Goal: Information Seeking & Learning: Learn about a topic

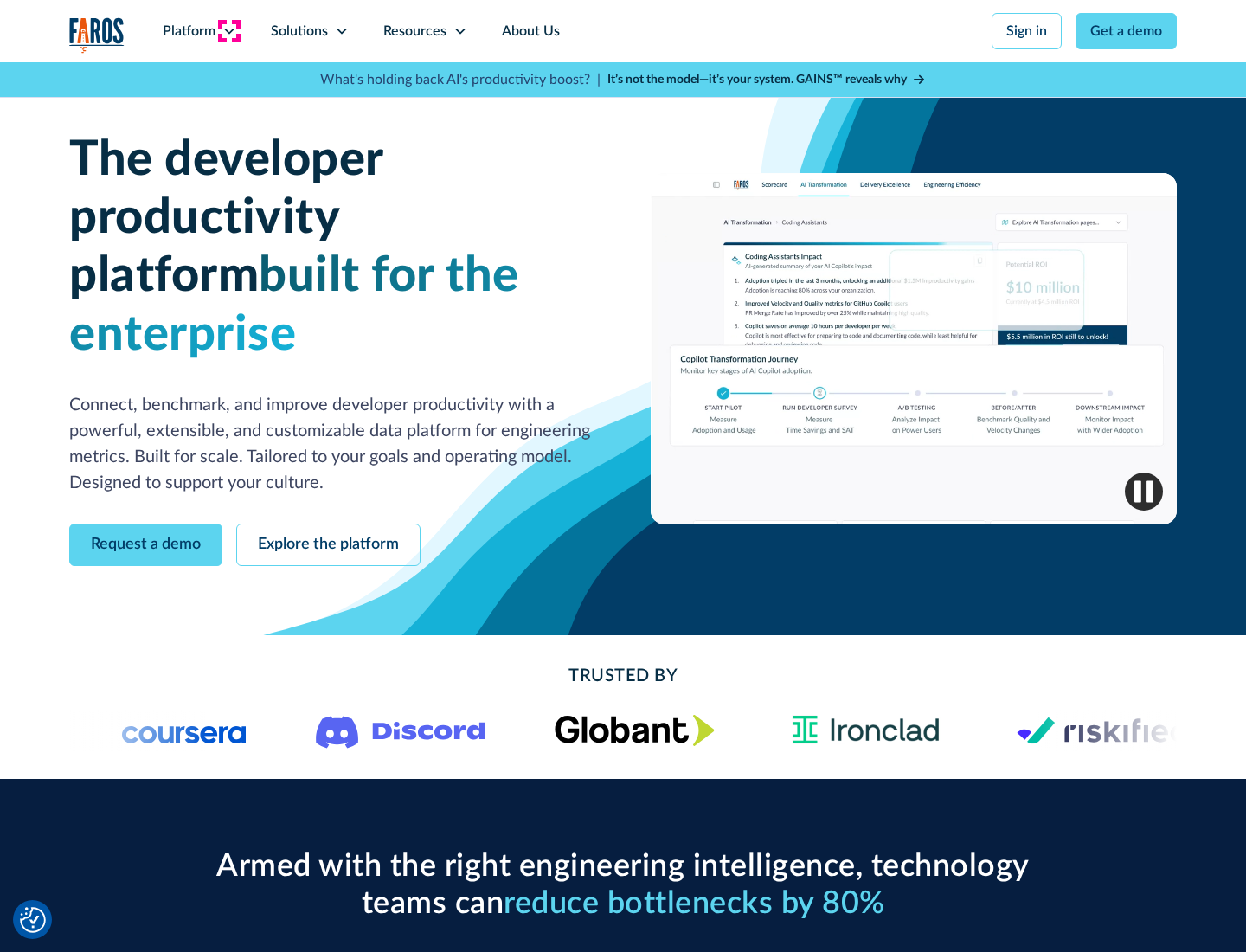
click at [228, 32] on icon at bounding box center [229, 32] width 14 height 14
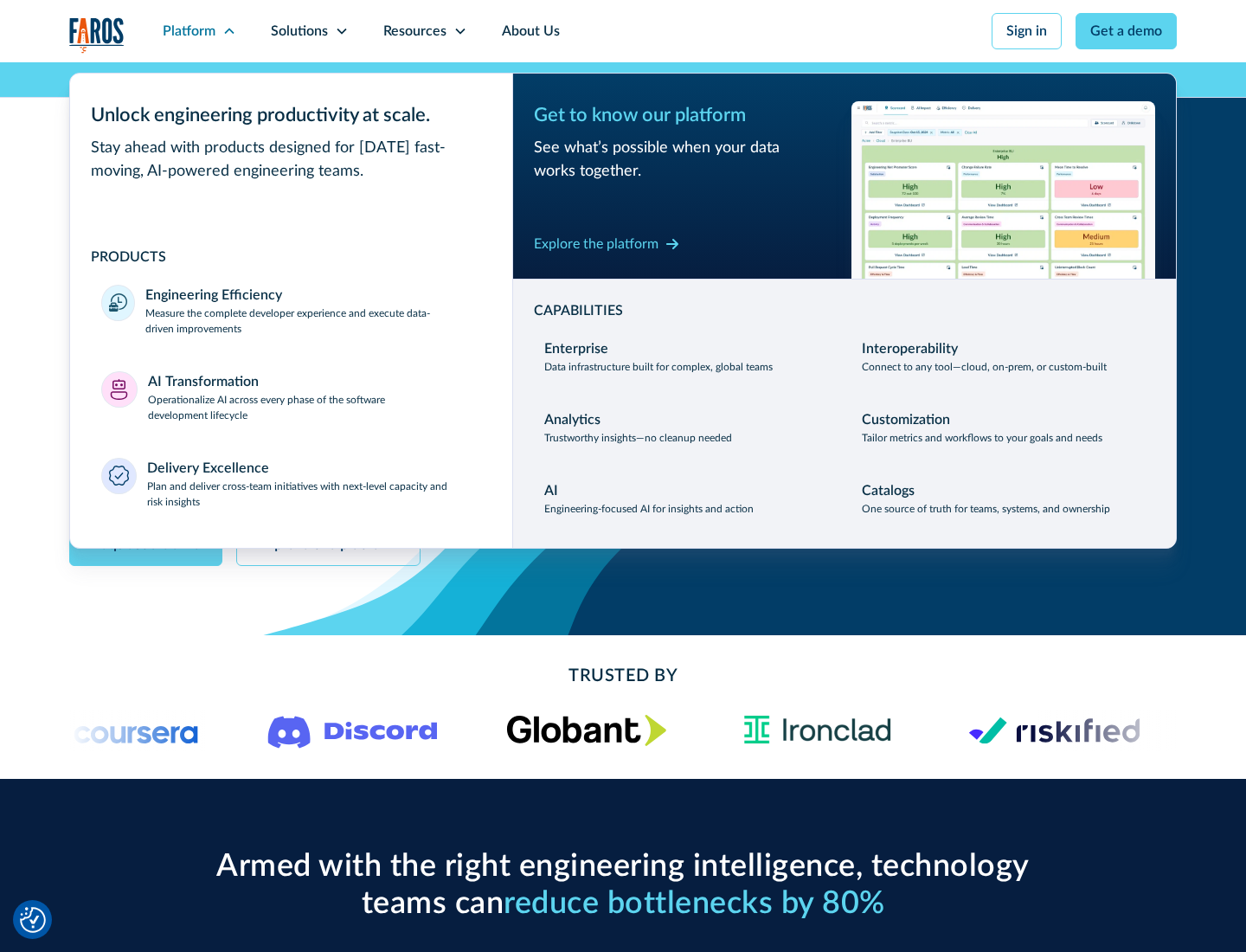
click at [313, 320] on p "Measure the complete developer experience and execute data-driven improvements" at bounding box center [313, 321] width 336 height 32
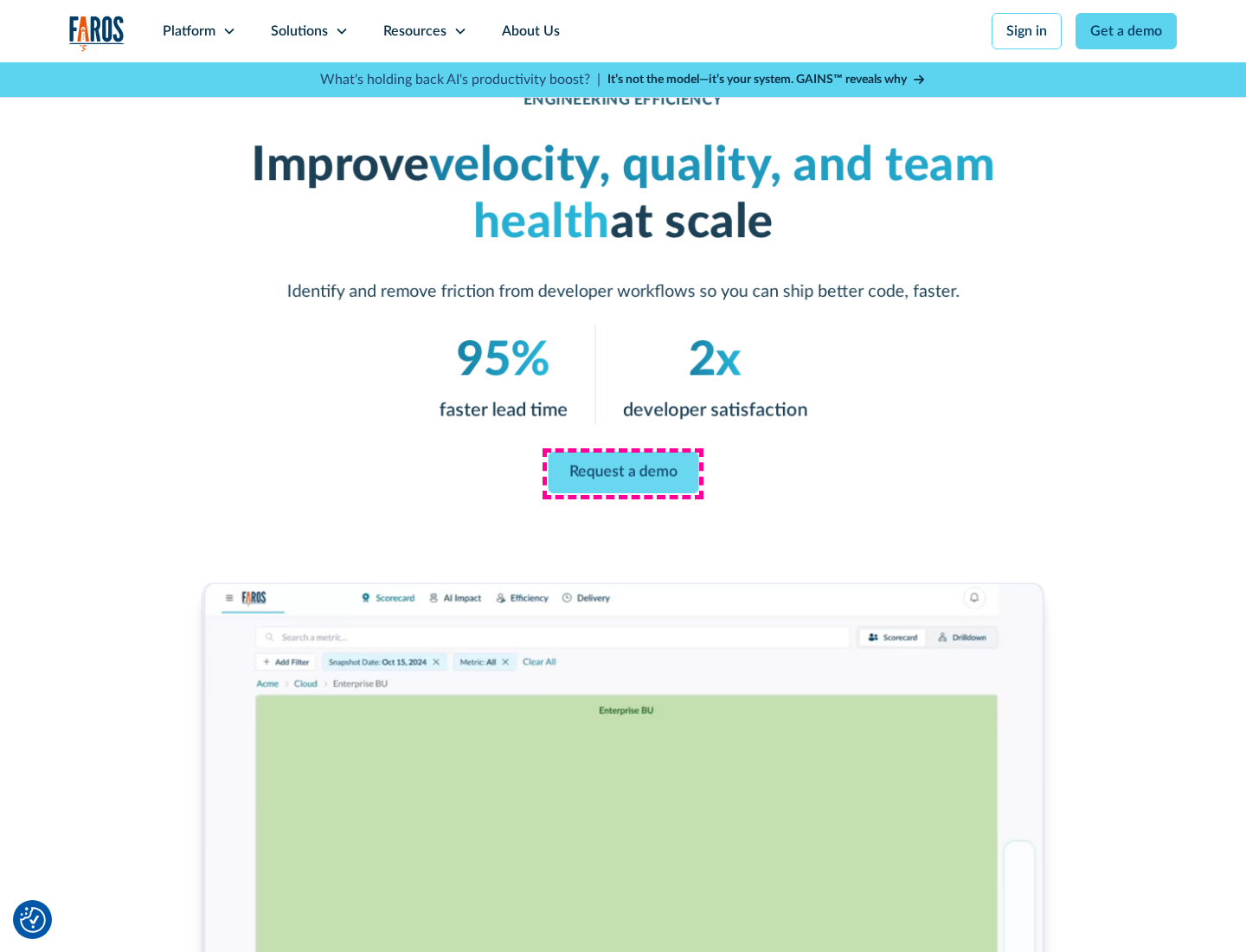
click at [623, 472] on link "Request a demo" at bounding box center [623, 472] width 150 height 41
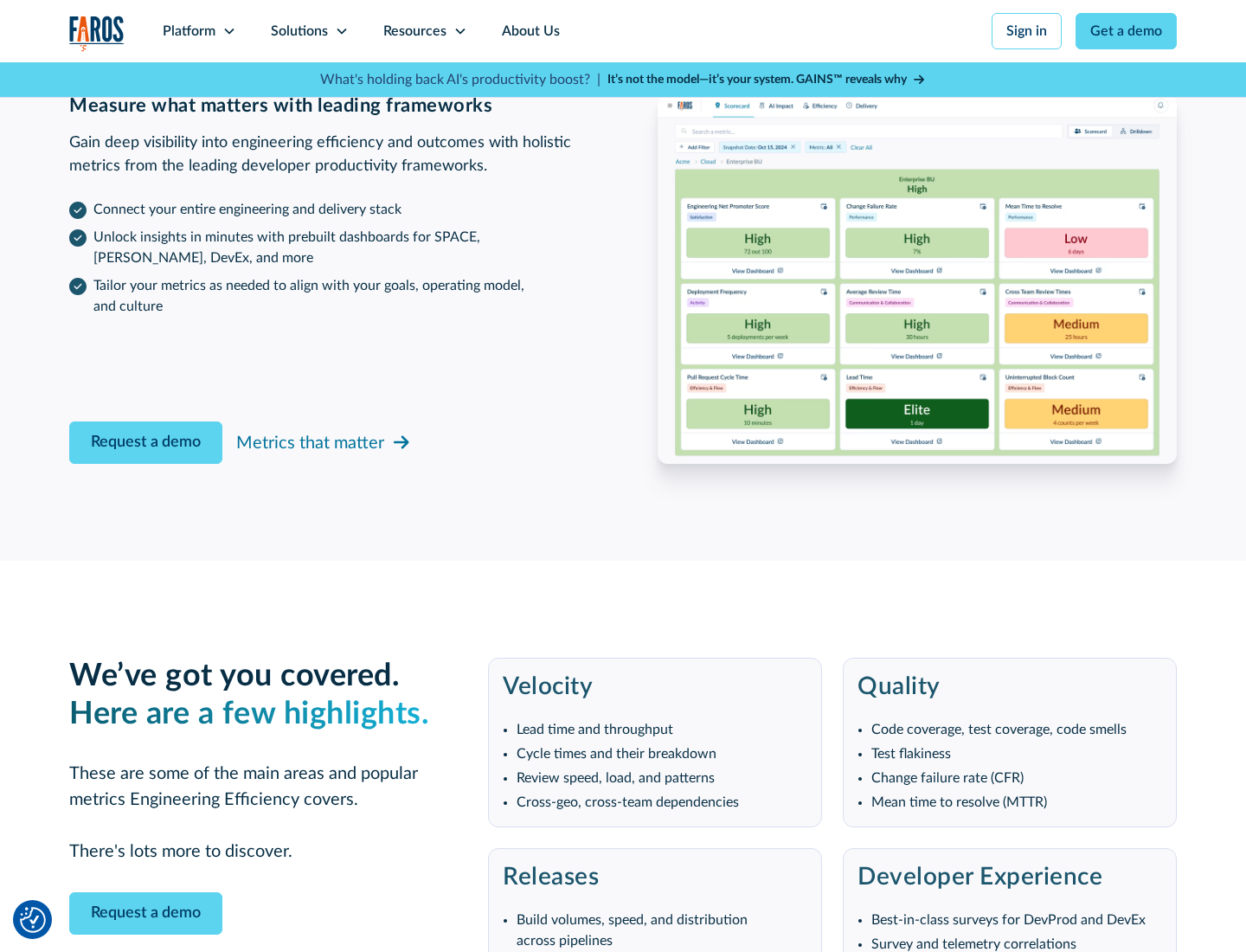
click at [228, 32] on icon at bounding box center [229, 32] width 14 height 14
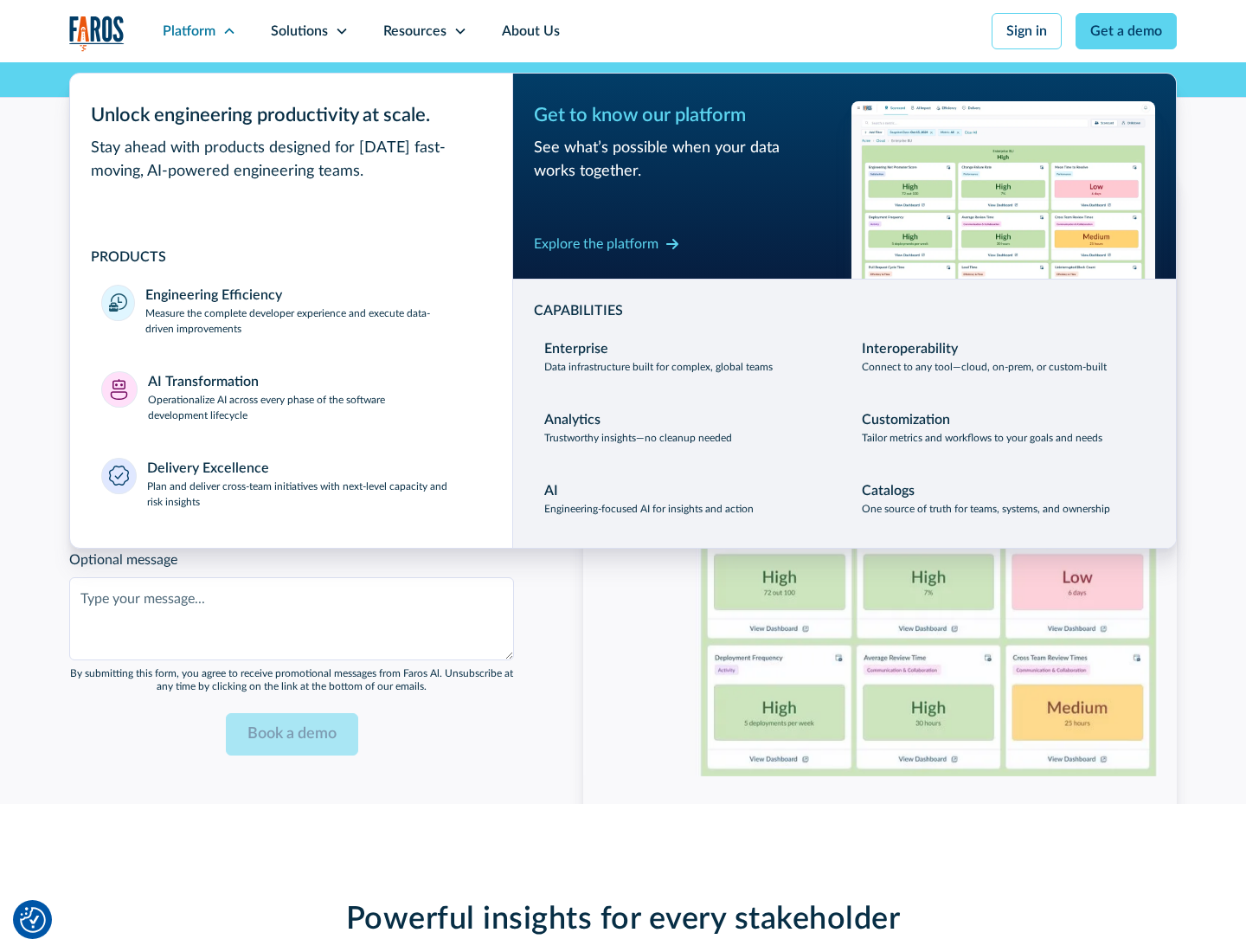
scroll to position [3796, 0]
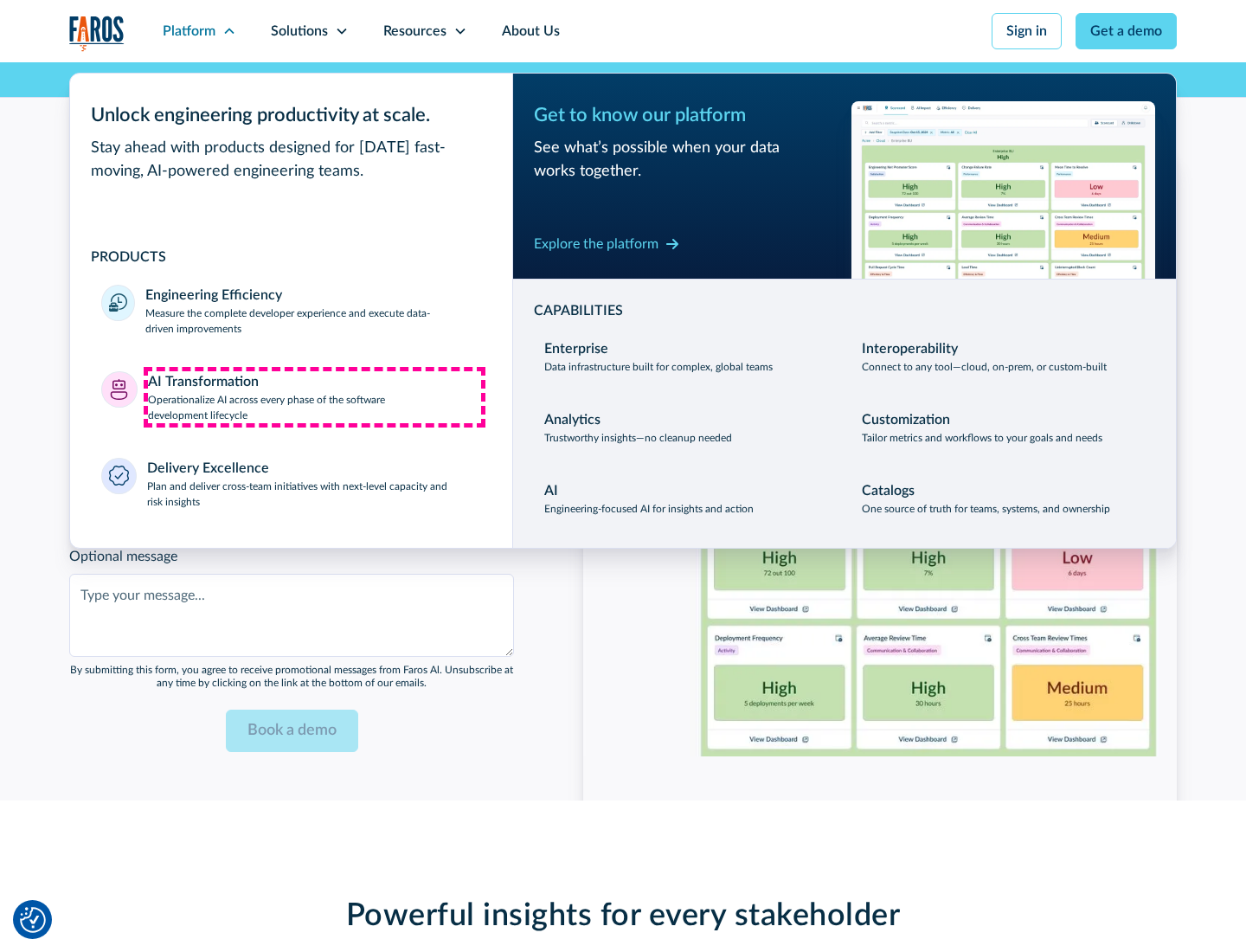
click at [314, 396] on p "Operationalize AI across every phase of the software development lifecycle" at bounding box center [315, 408] width 334 height 32
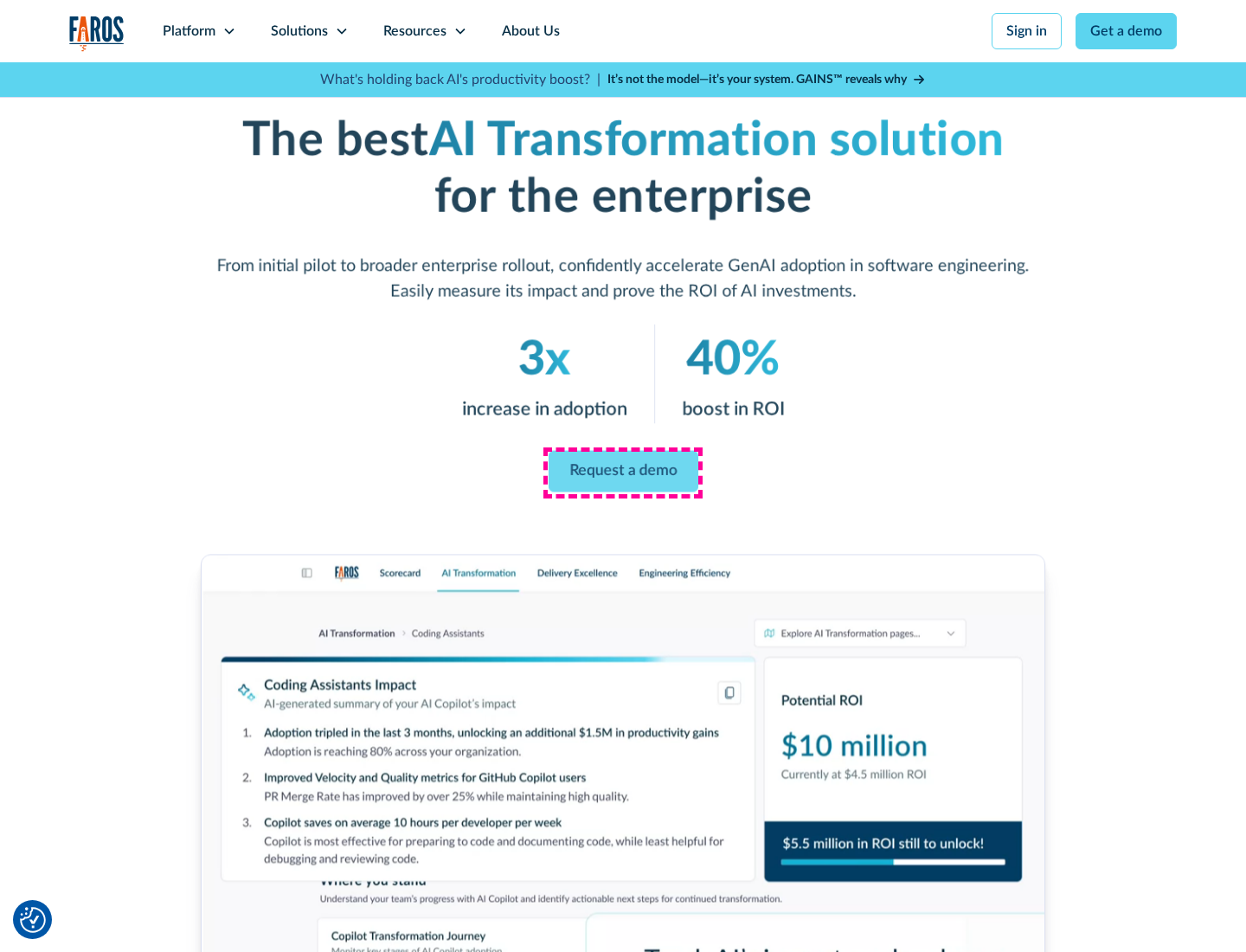
click at [623, 470] on link "Request a demo" at bounding box center [622, 471] width 150 height 41
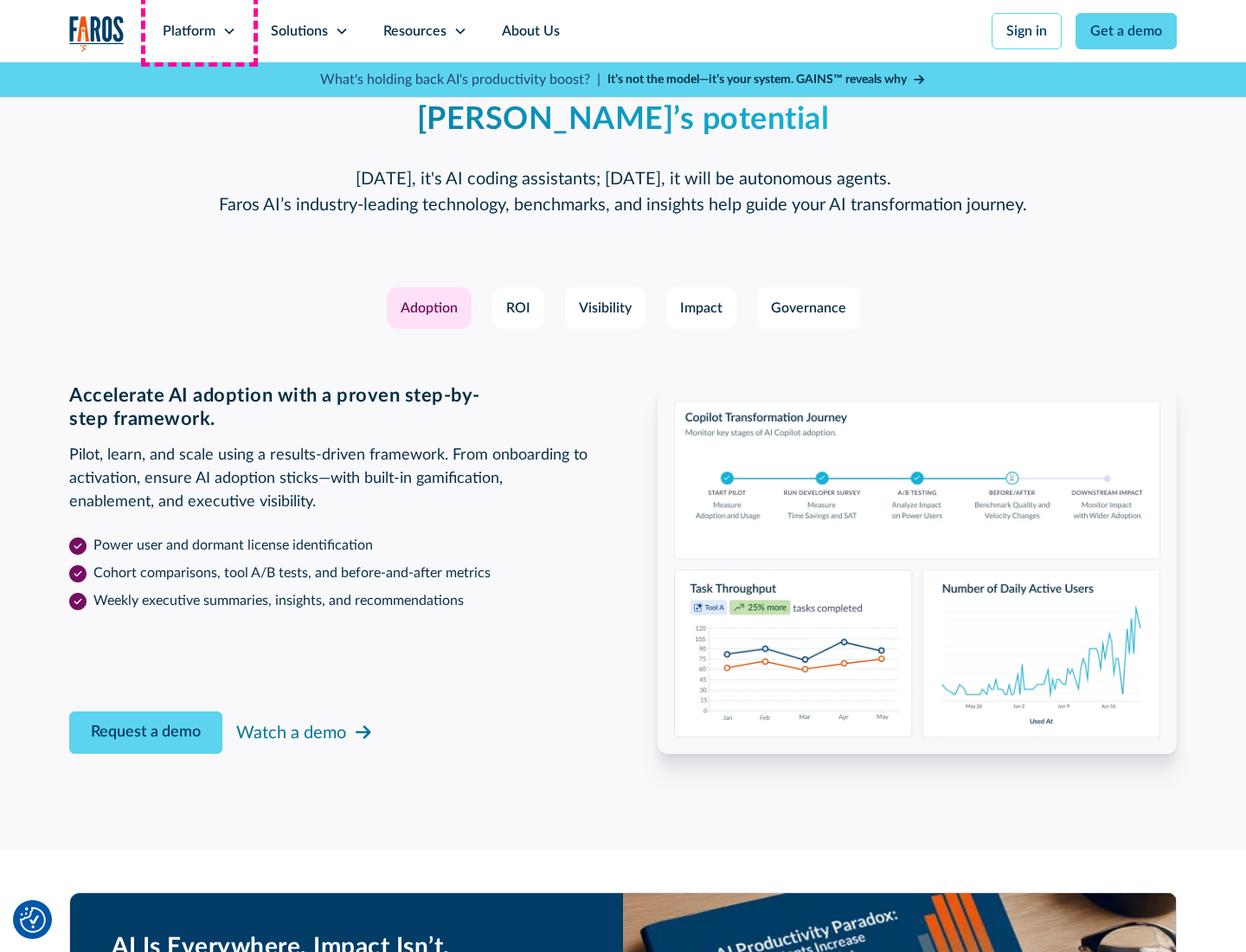
click at [199, 32] on div "Platform" at bounding box center [189, 32] width 52 height 21
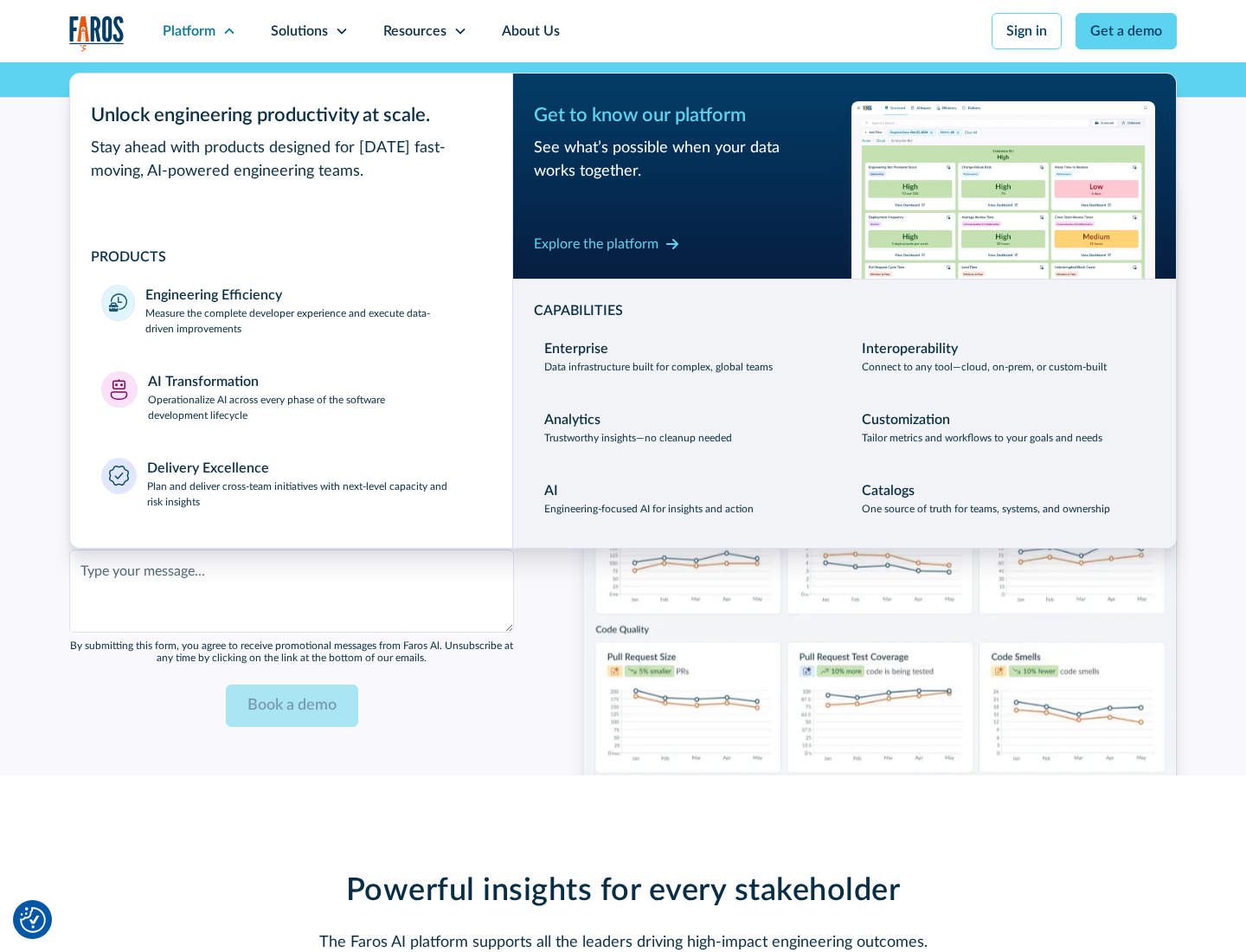
scroll to position [4211, 0]
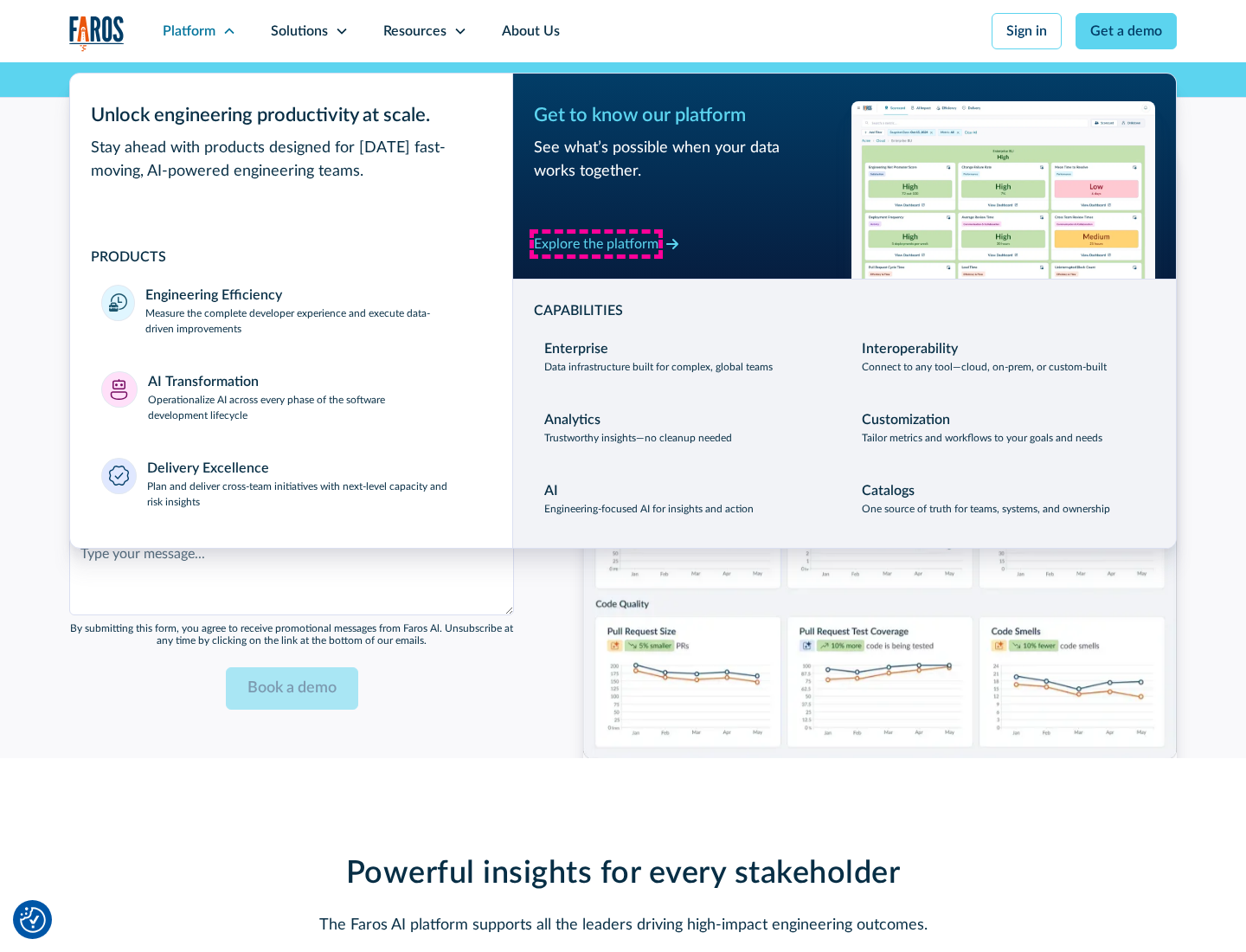
click at [596, 243] on div "Explore the platform" at bounding box center [596, 244] width 124 height 21
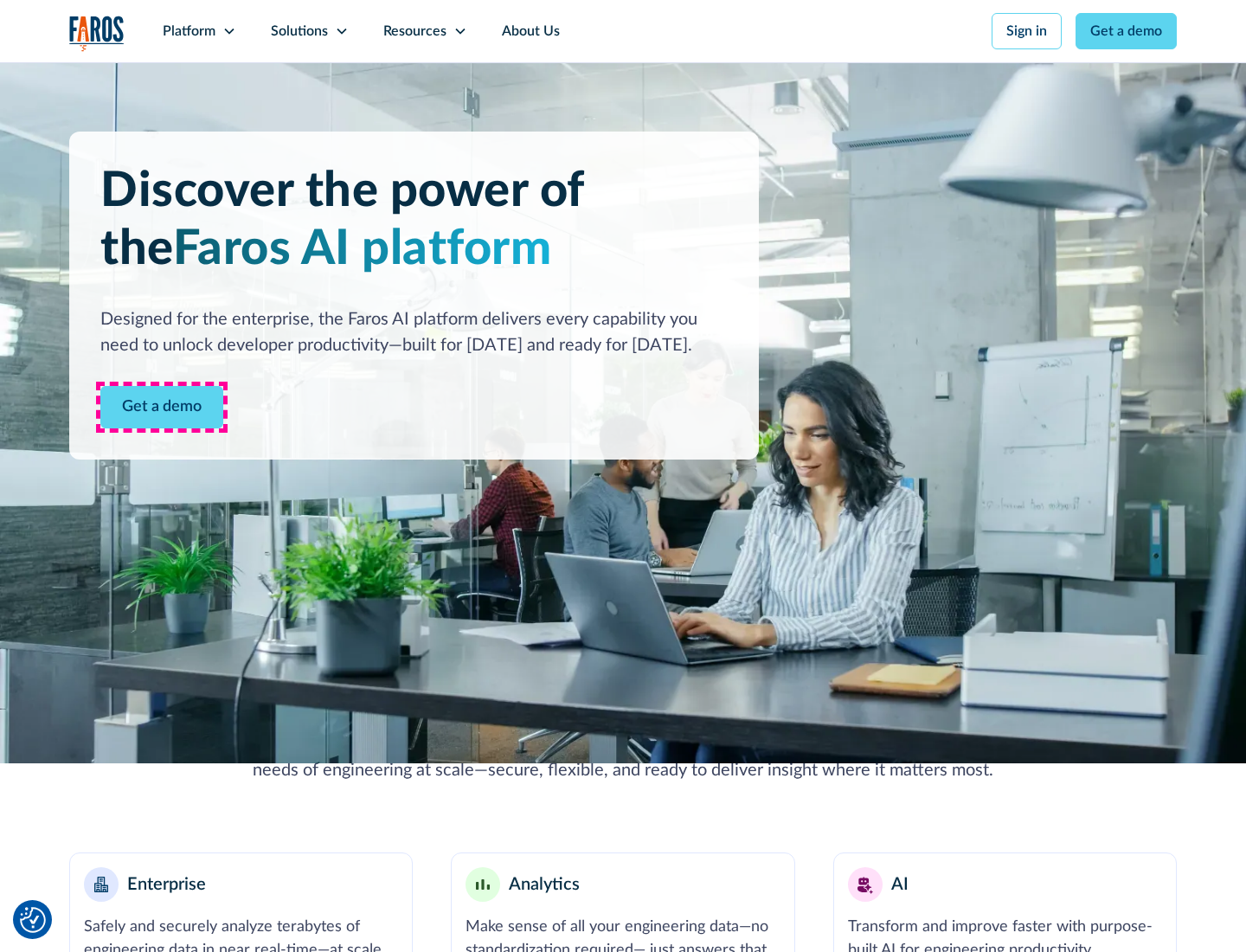
click at [162, 407] on link "Get a demo" at bounding box center [162, 407] width 122 height 42
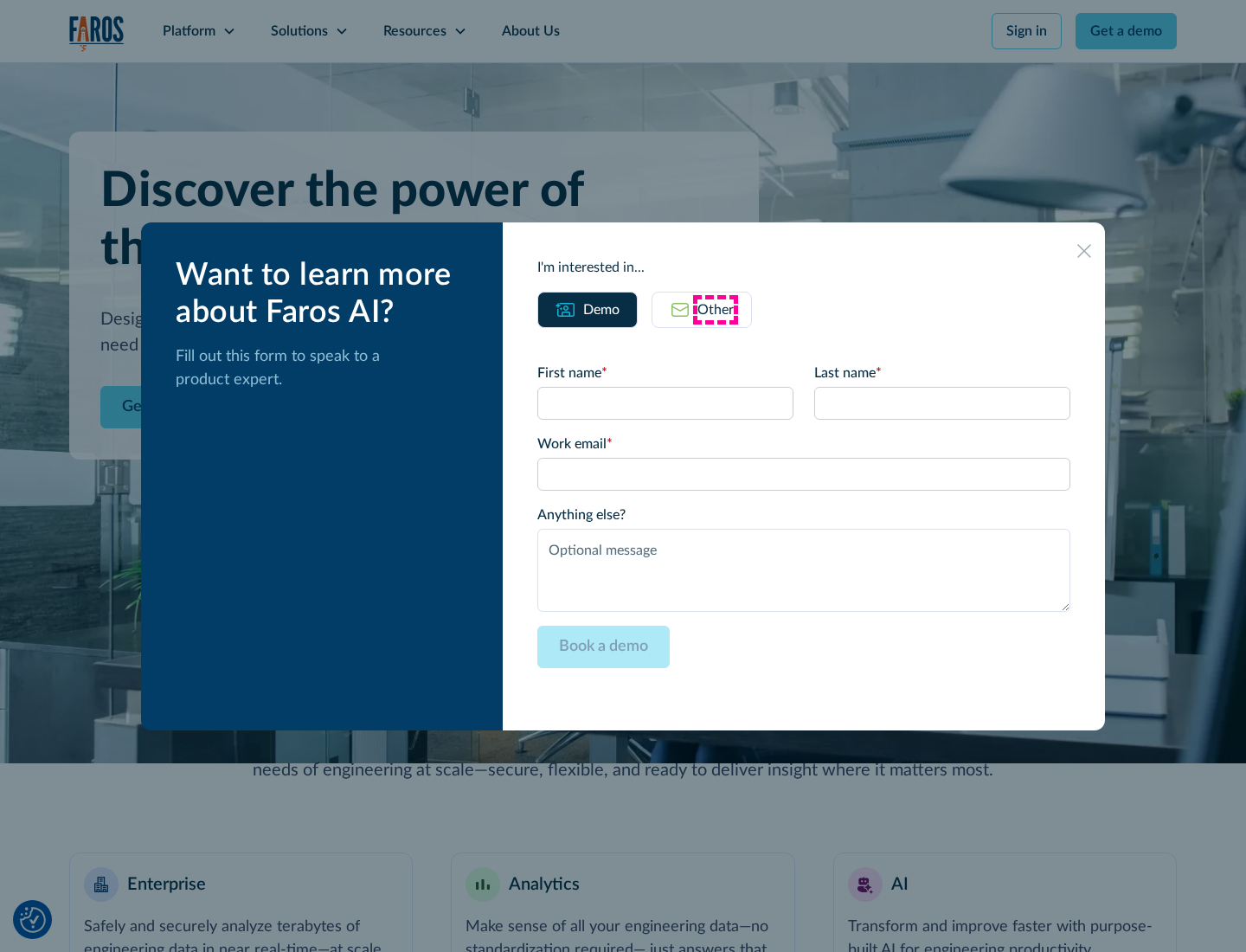
click at [716, 309] on div "Other" at bounding box center [716, 310] width 37 height 21
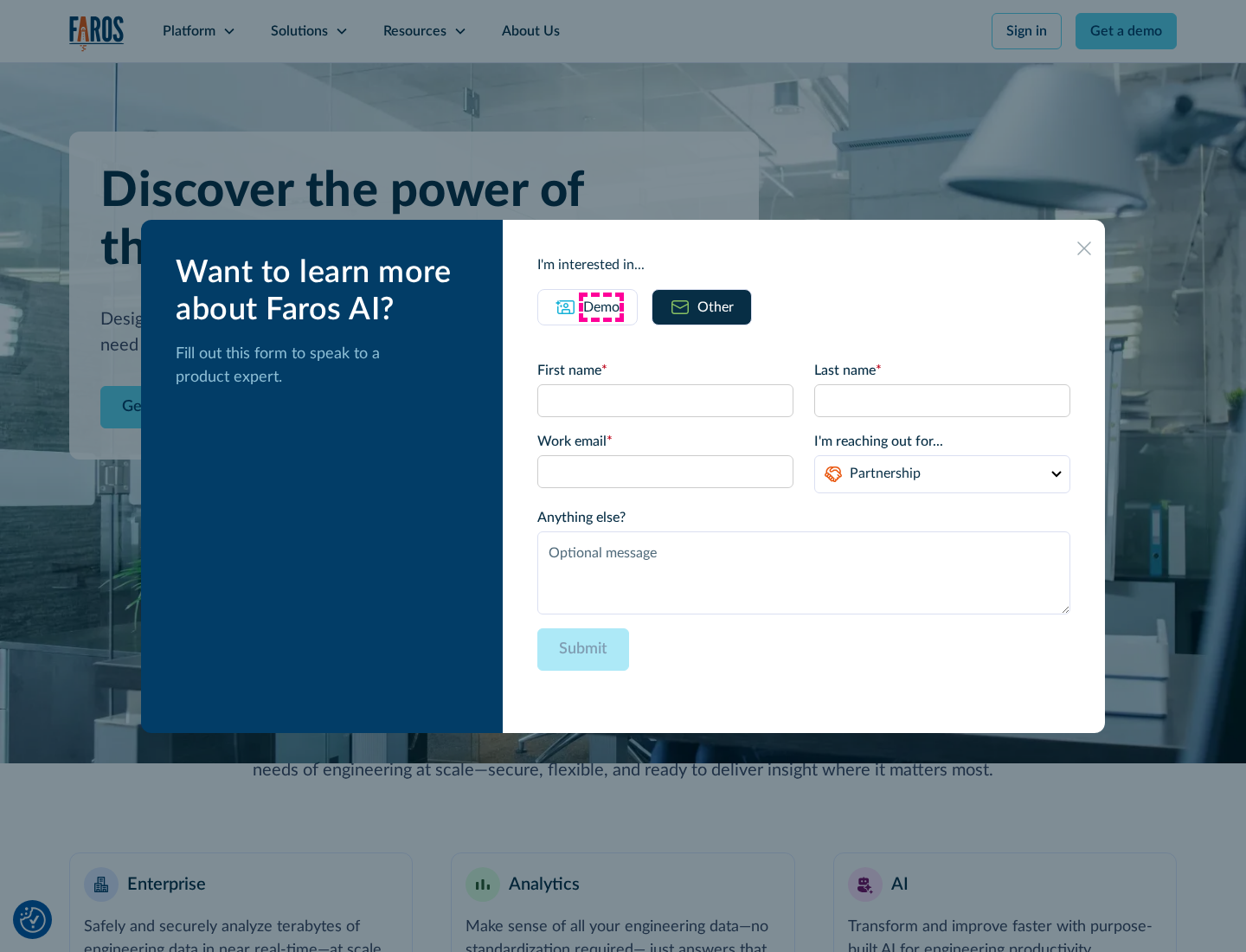
click at [601, 306] on div "Demo" at bounding box center [601, 307] width 37 height 21
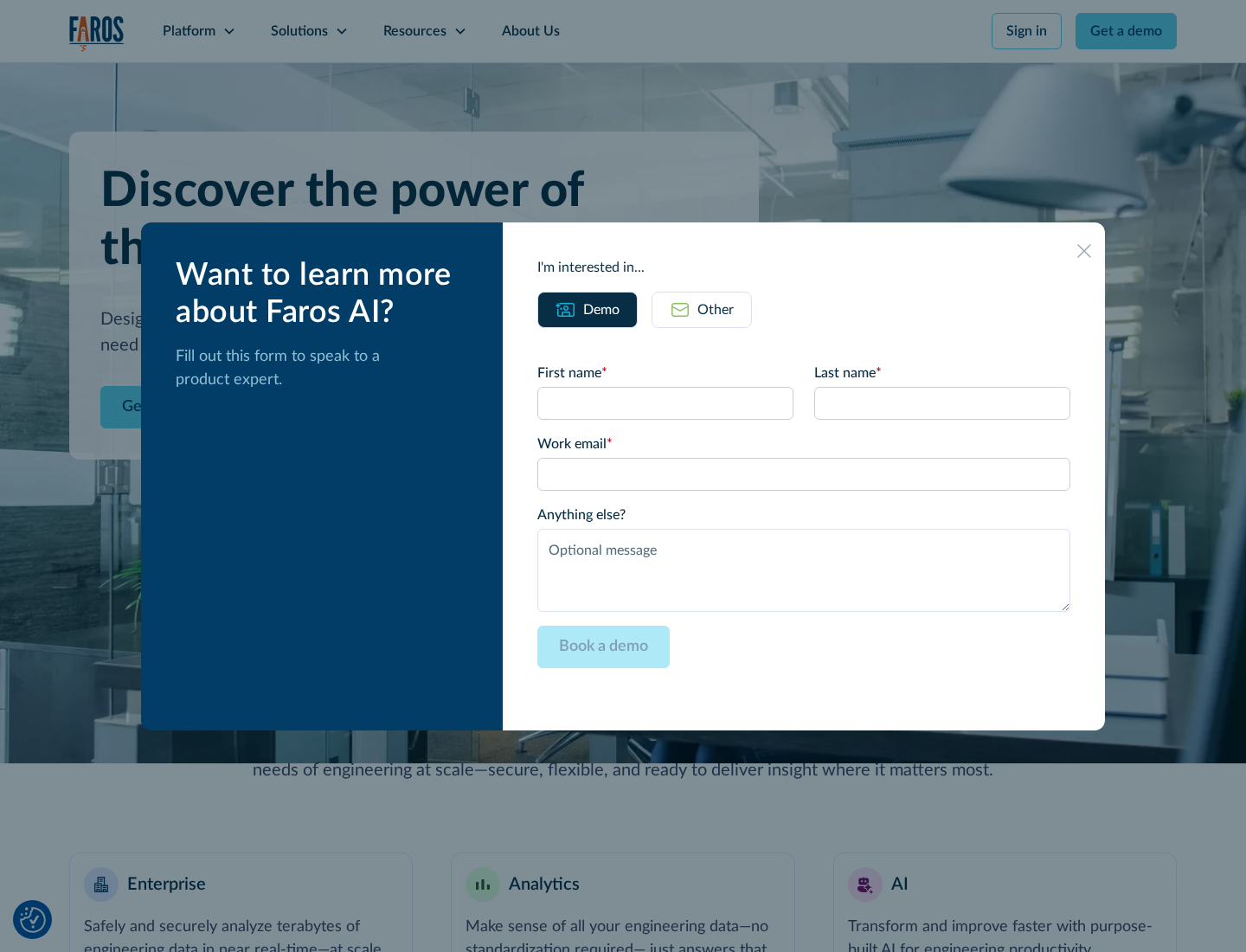
click at [1084, 250] on icon at bounding box center [1084, 251] width 14 height 14
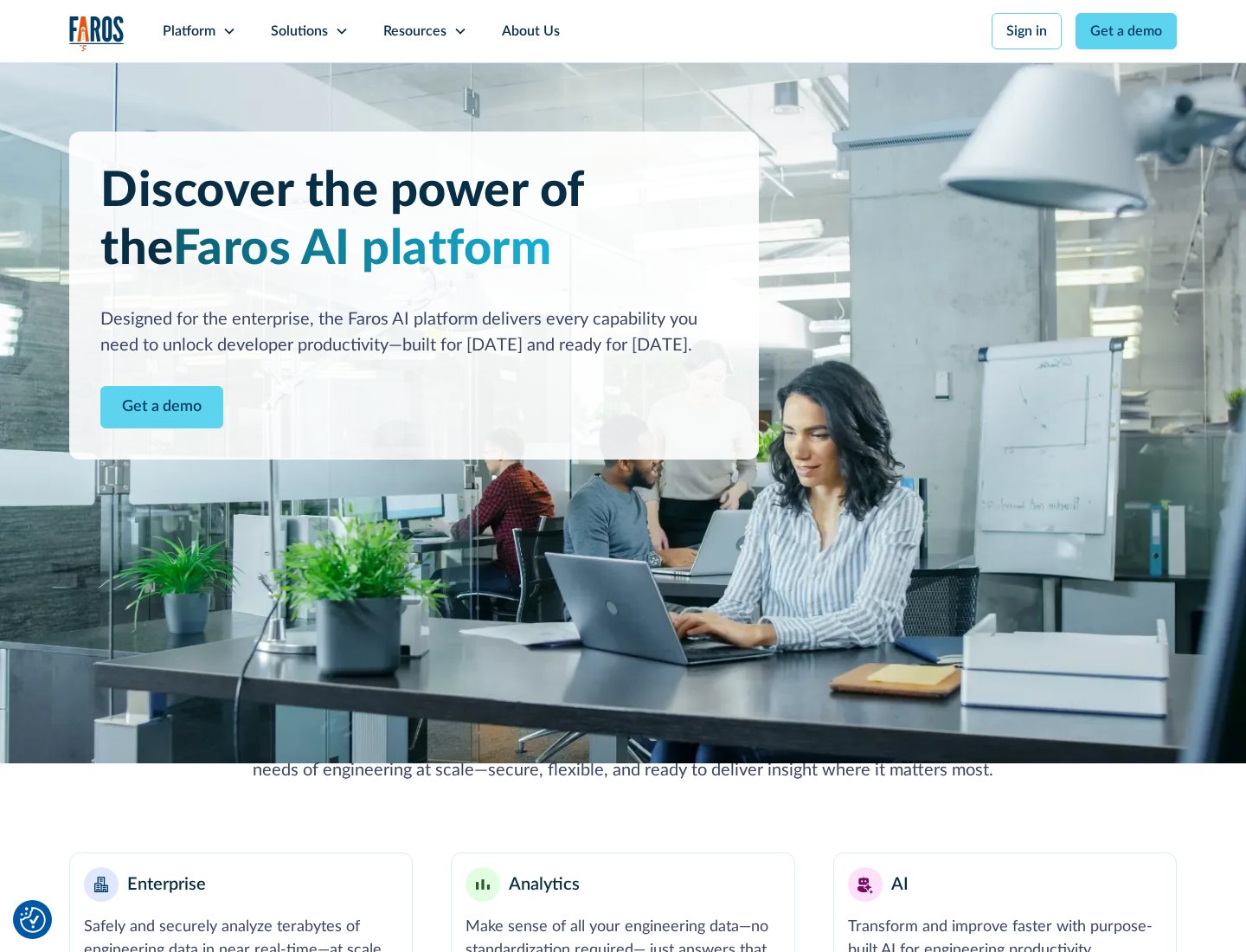
click at [228, 32] on icon at bounding box center [229, 32] width 14 height 14
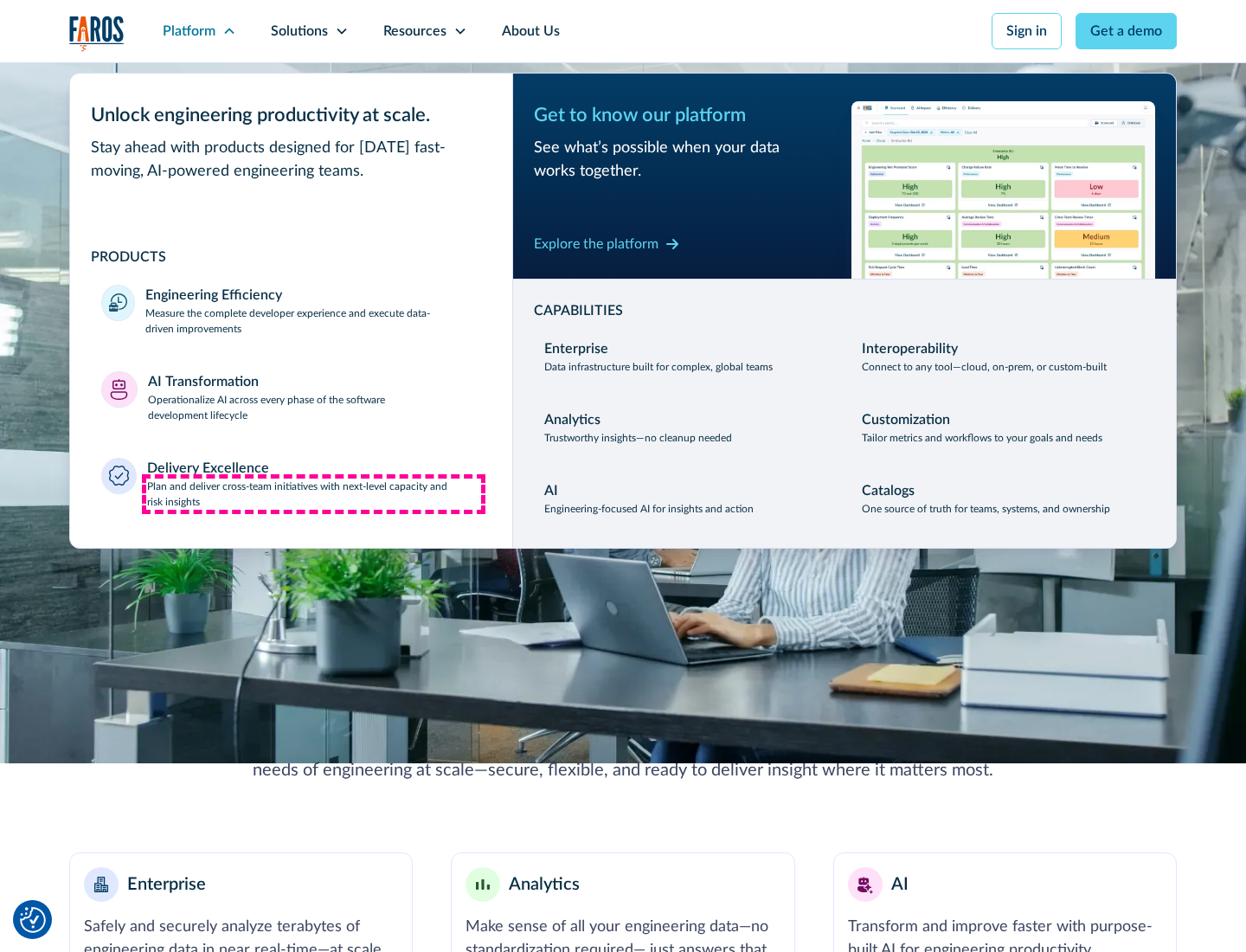
click at [313, 494] on p "Plan and deliver cross-team initiatives with next-level capacity and risk insig…" at bounding box center [314, 494] width 335 height 32
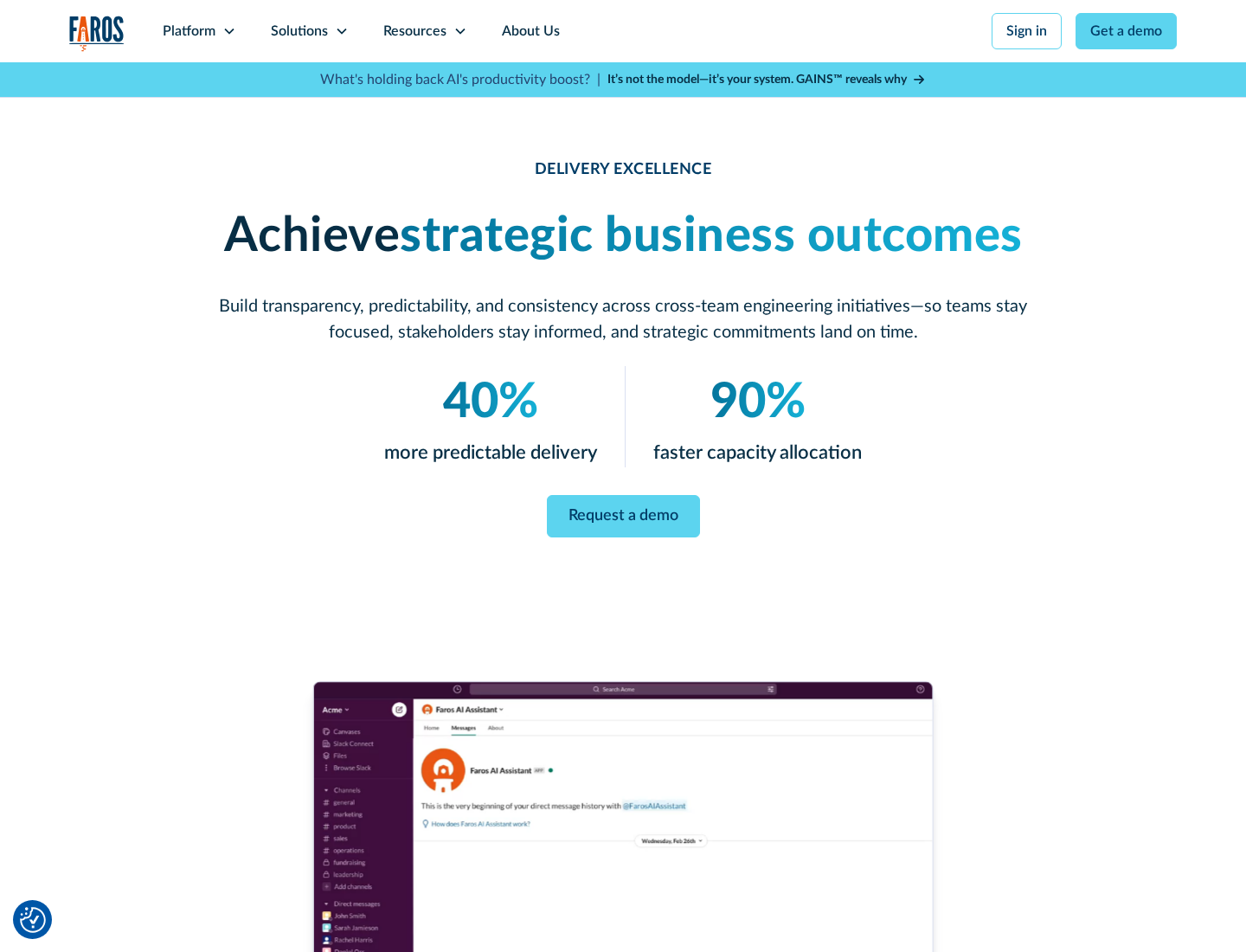
click at [341, 32] on icon at bounding box center [342, 32] width 14 height 14
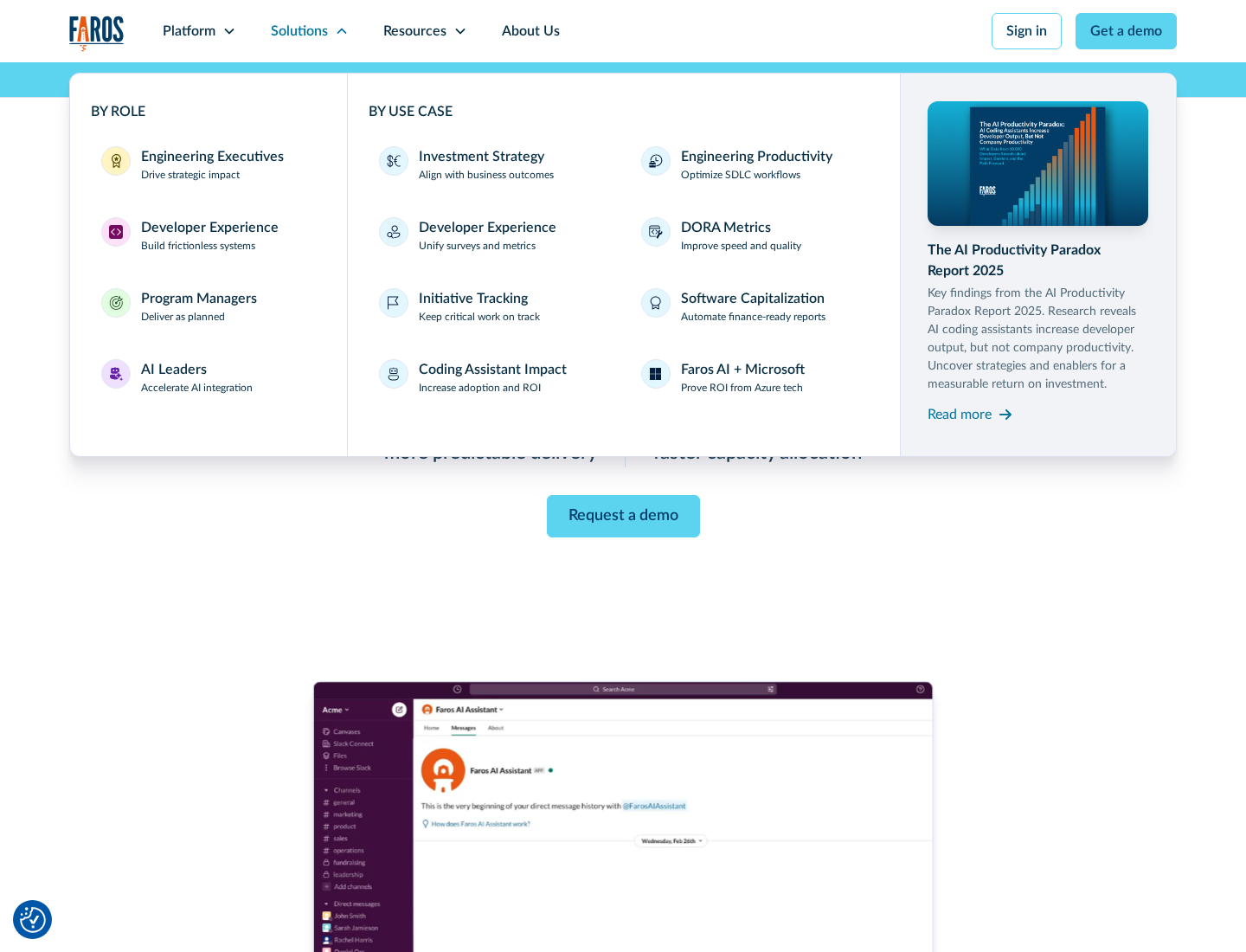
click at [207, 164] on div "Engineering Executives" at bounding box center [212, 157] width 143 height 21
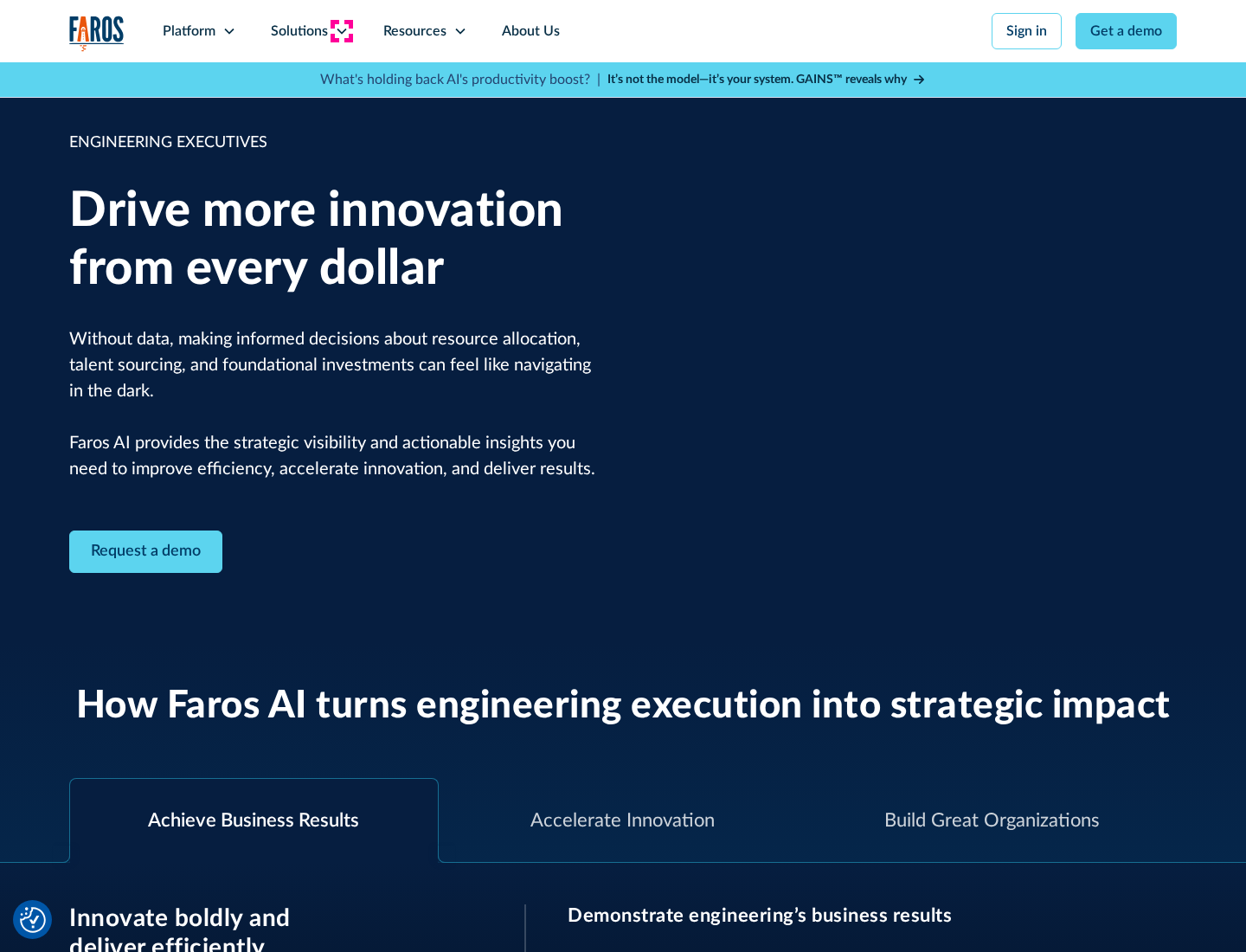
click at [341, 32] on icon at bounding box center [342, 32] width 14 height 14
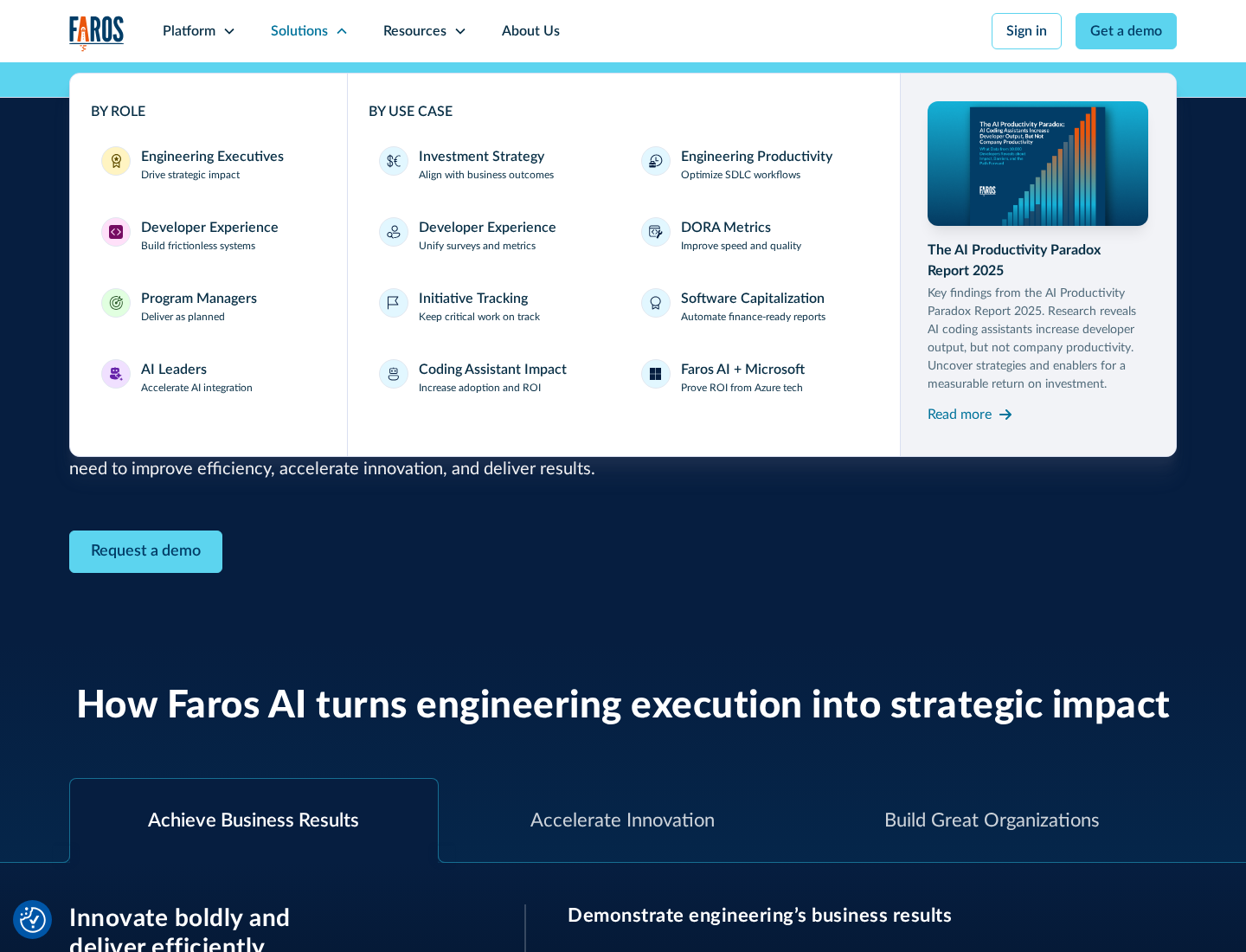
click at [207, 228] on div "Developer Experience" at bounding box center [209, 228] width 137 height 21
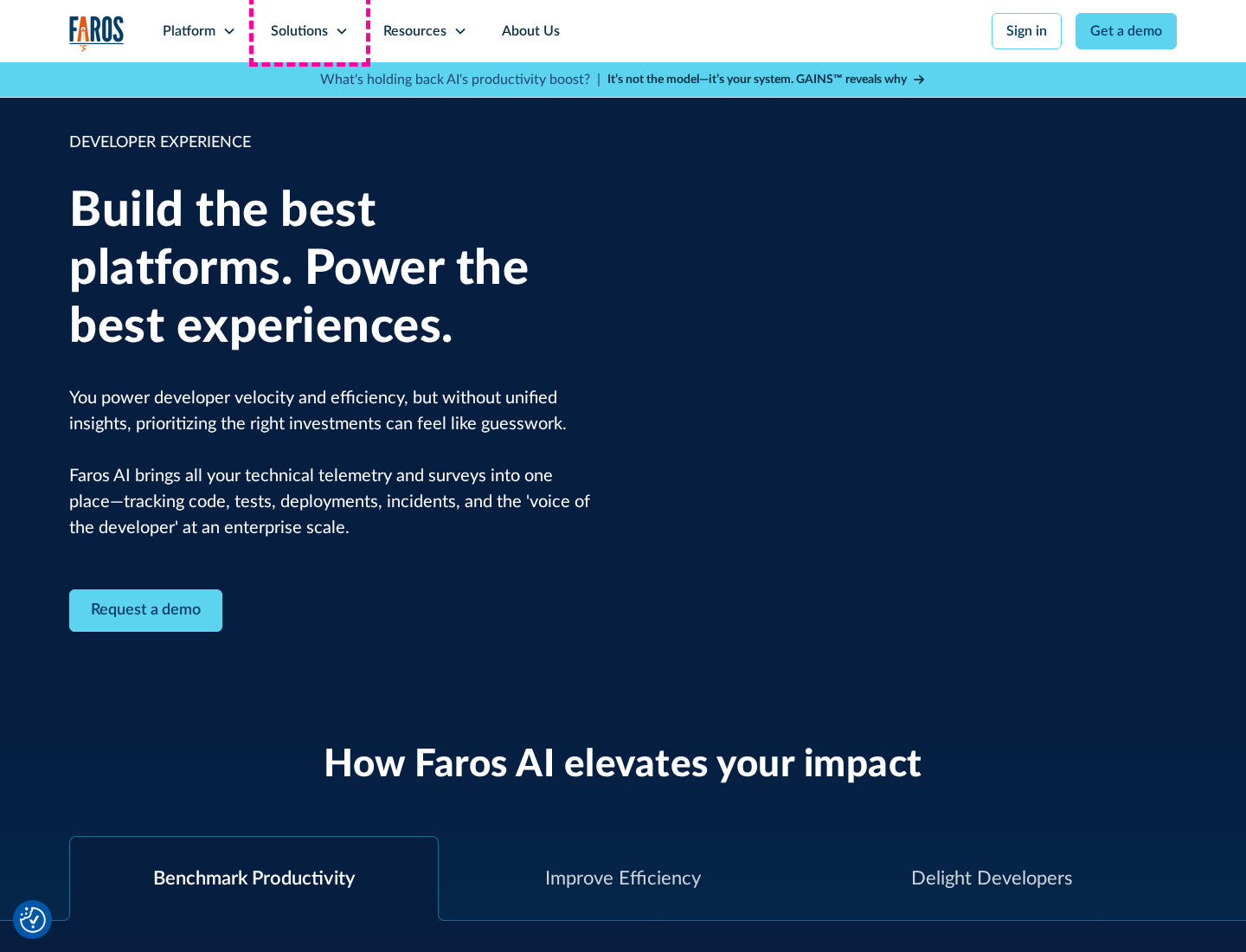
click at [309, 32] on div "Solutions" at bounding box center [298, 32] width 57 height 21
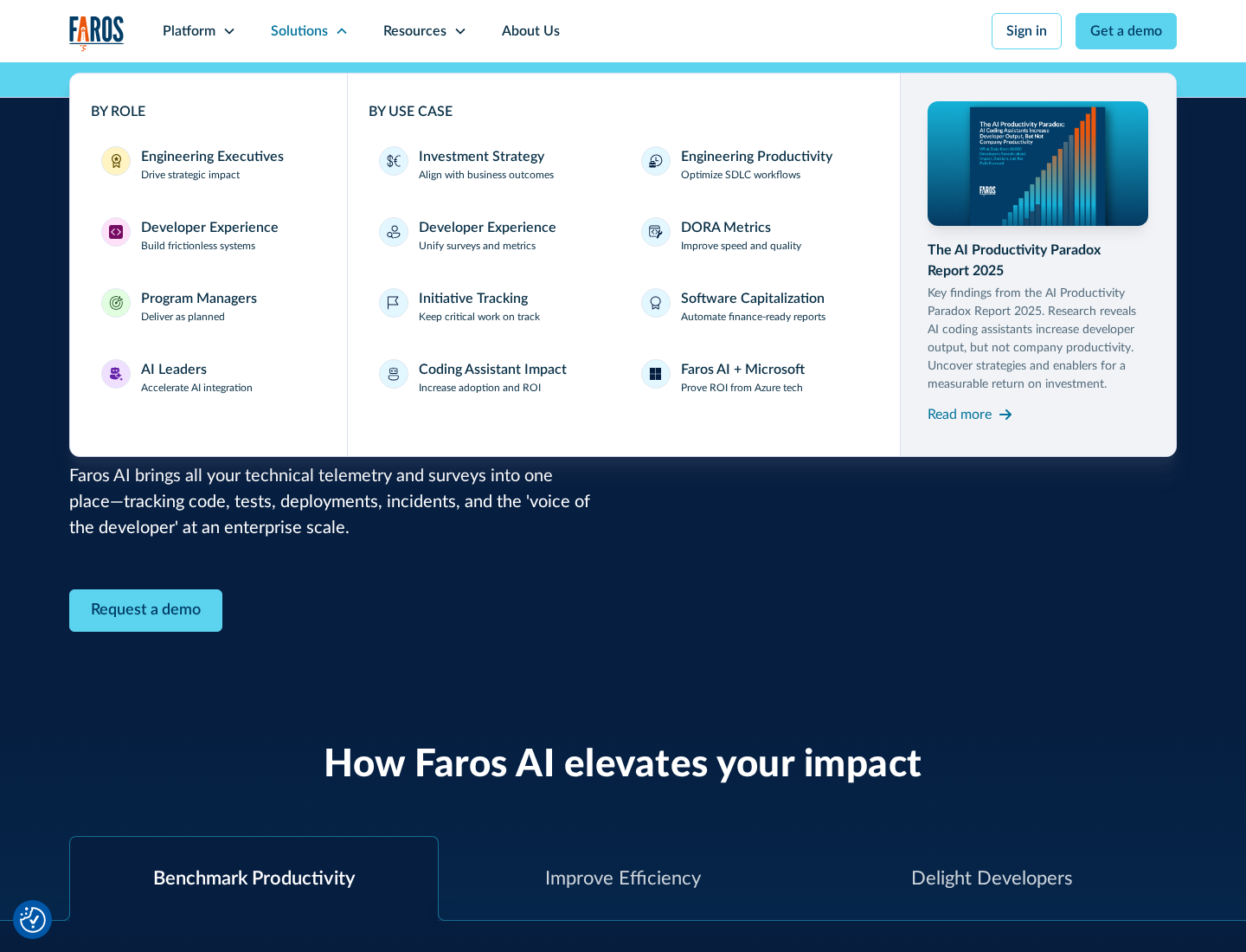
click at [198, 306] on div "Program Managers" at bounding box center [199, 298] width 116 height 21
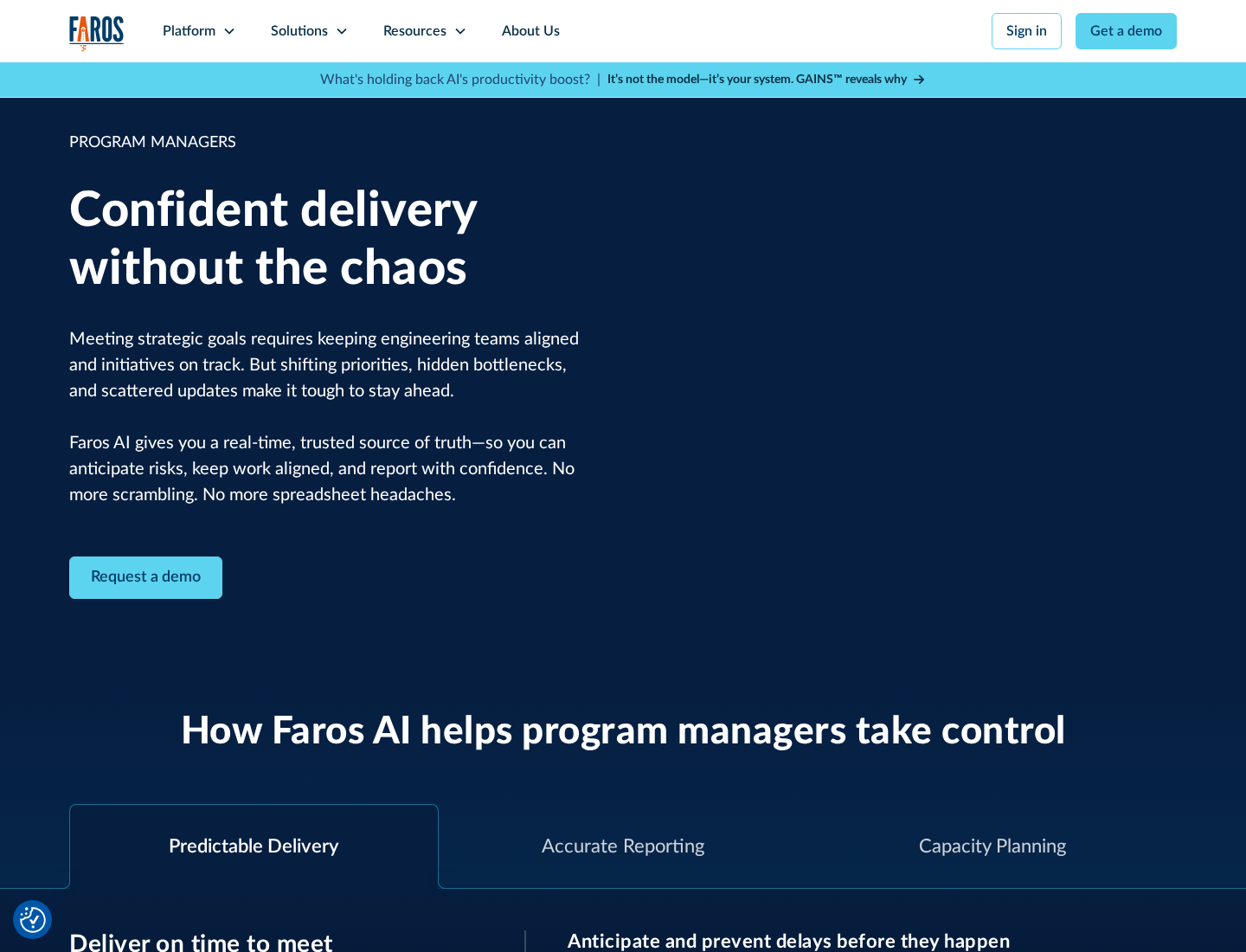
click at [341, 32] on icon at bounding box center [342, 32] width 14 height 14
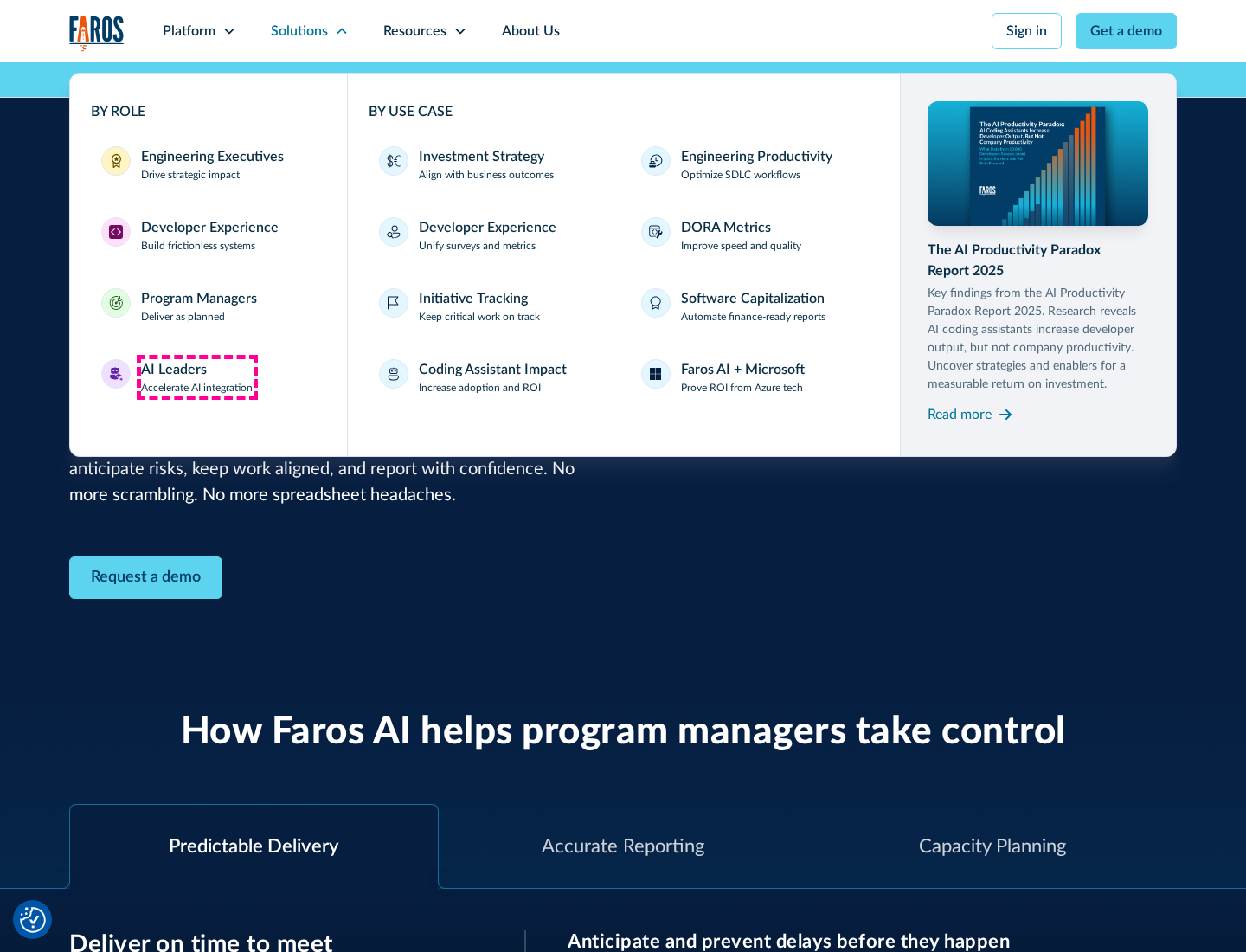
click at [197, 377] on div "AI Leaders" at bounding box center [173, 369] width 66 height 21
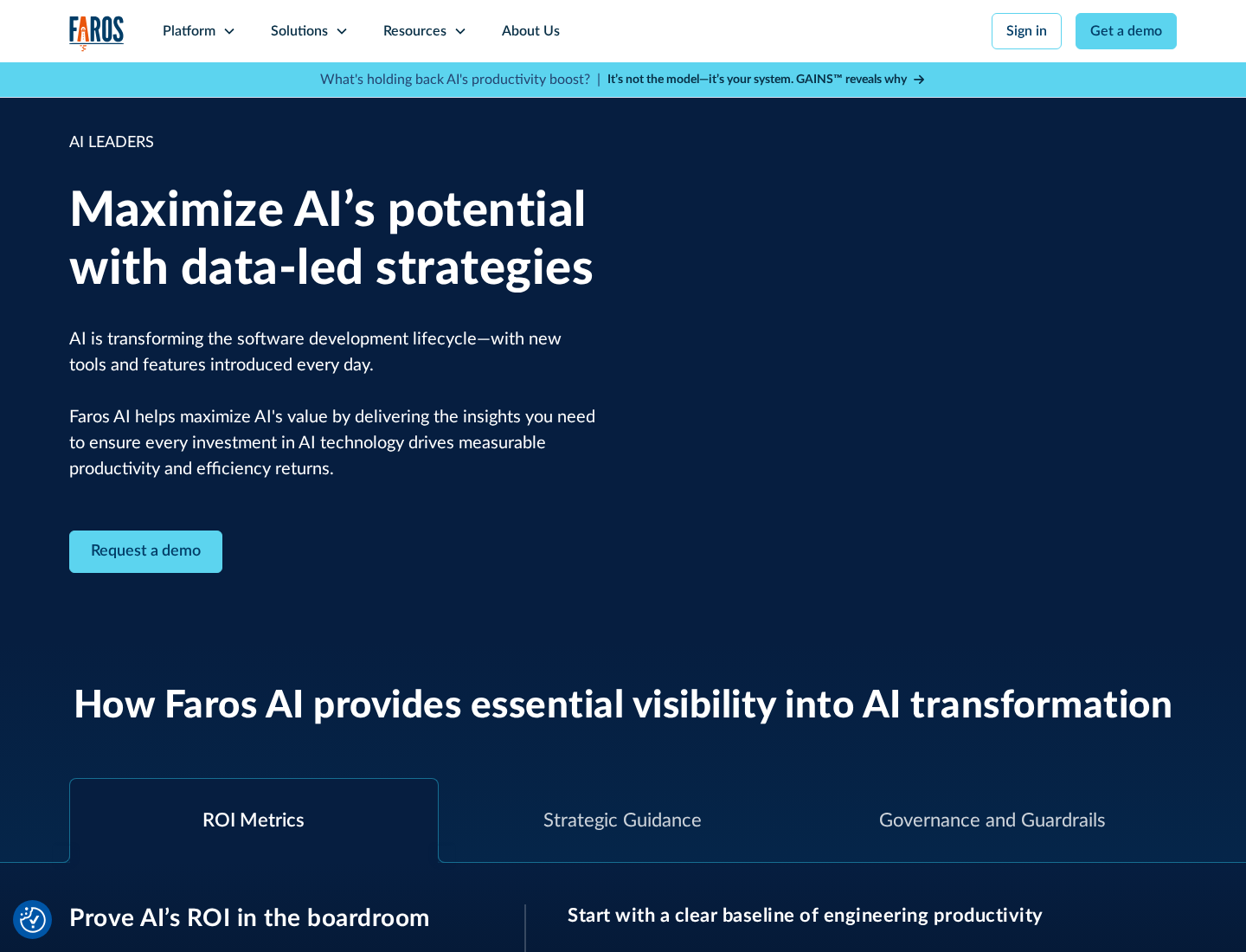
click at [341, 32] on icon at bounding box center [342, 32] width 14 height 14
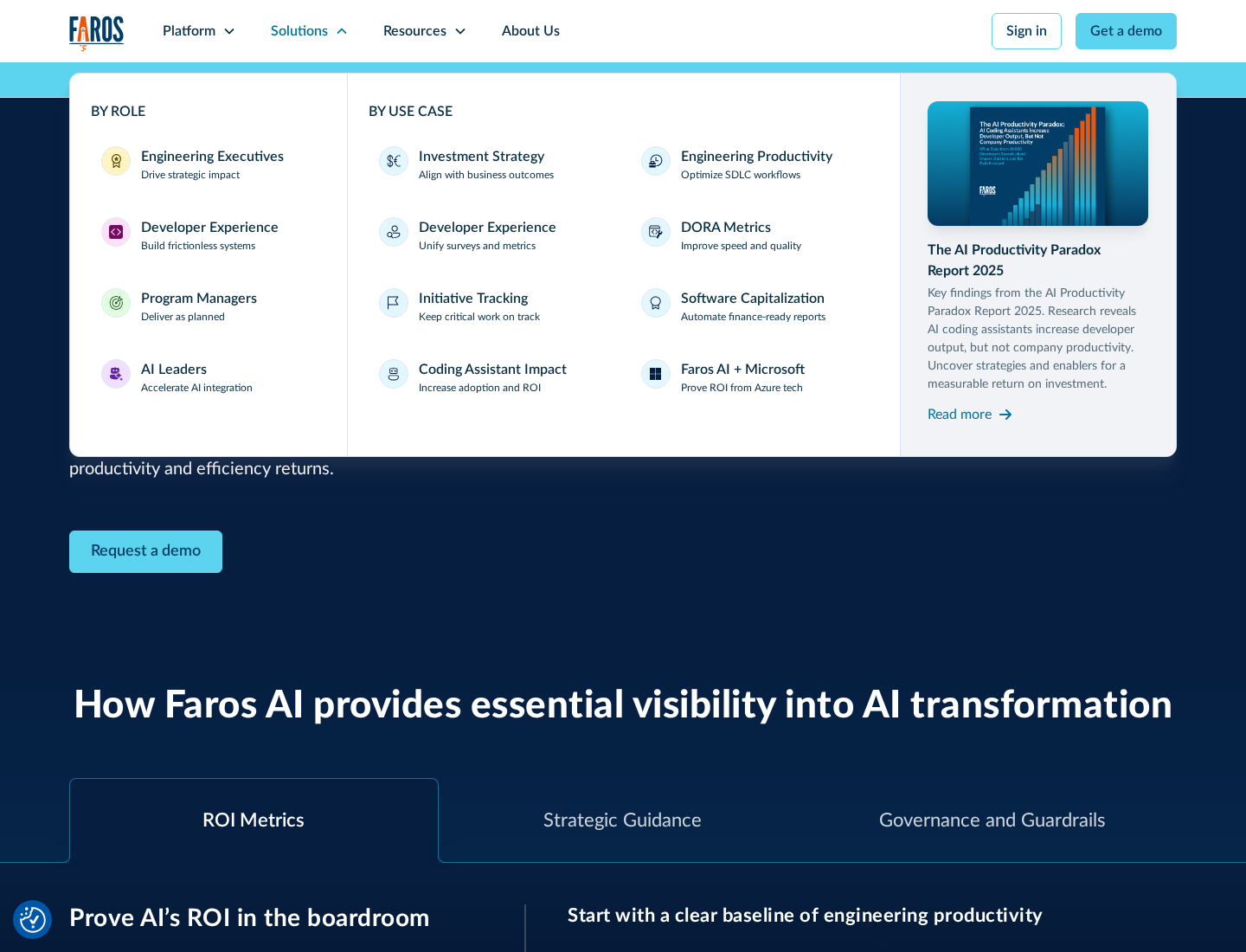
click at [480, 157] on div "Investment Strategy" at bounding box center [481, 157] width 125 height 21
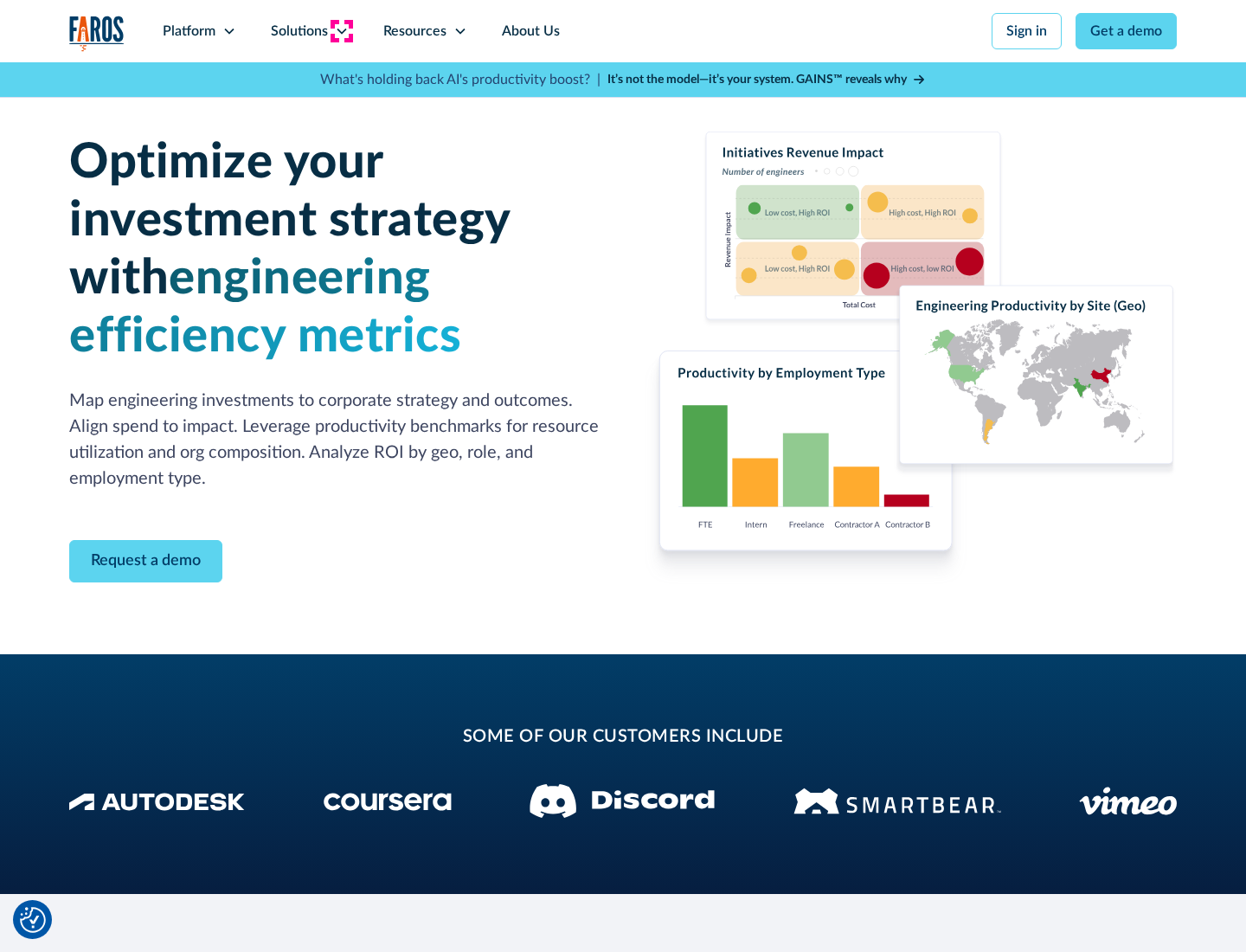
click at [341, 32] on icon at bounding box center [342, 32] width 14 height 14
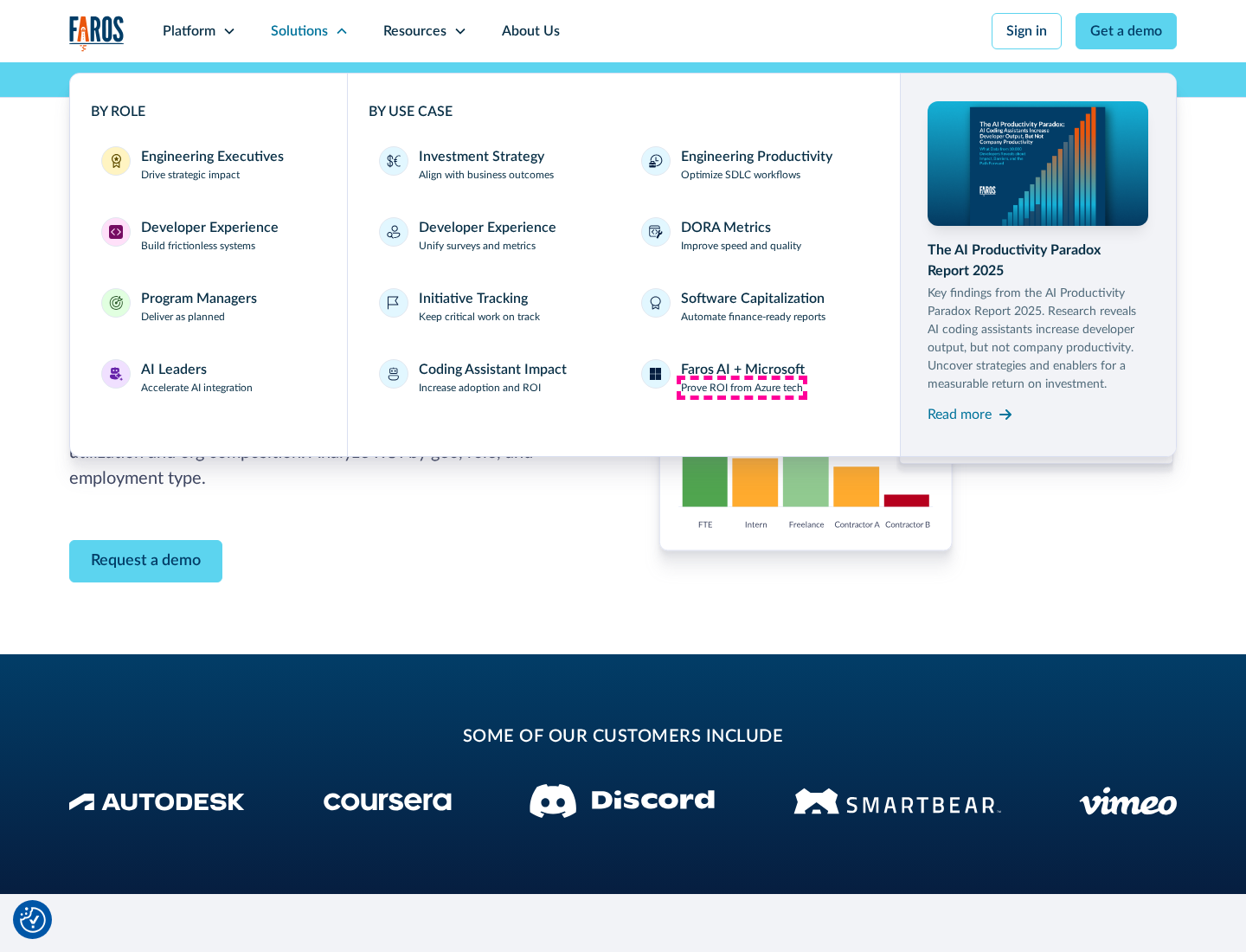
click at [741, 388] on p "Prove ROI from Azure tech" at bounding box center [741, 388] width 122 height 16
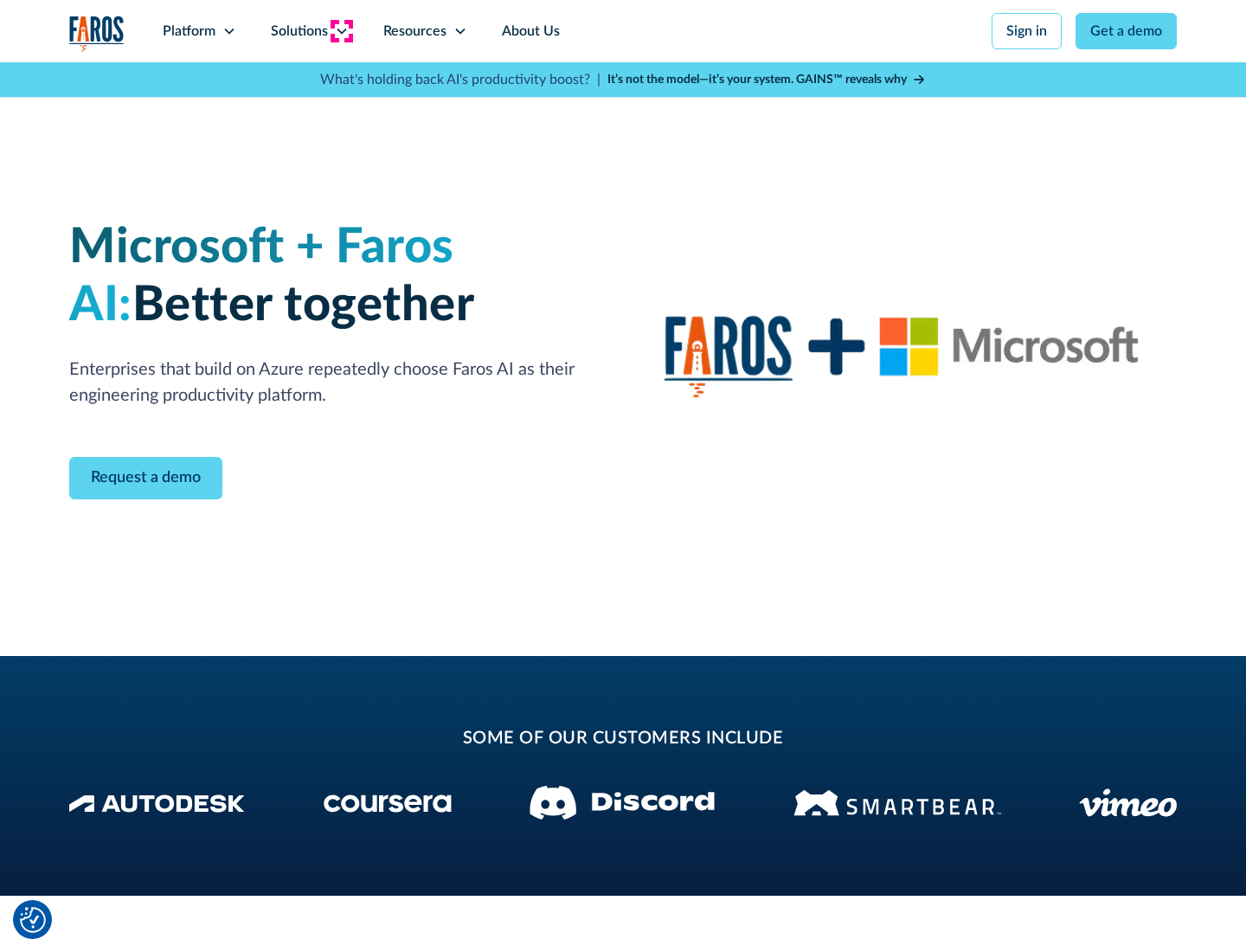
click at [341, 32] on icon at bounding box center [342, 32] width 14 height 14
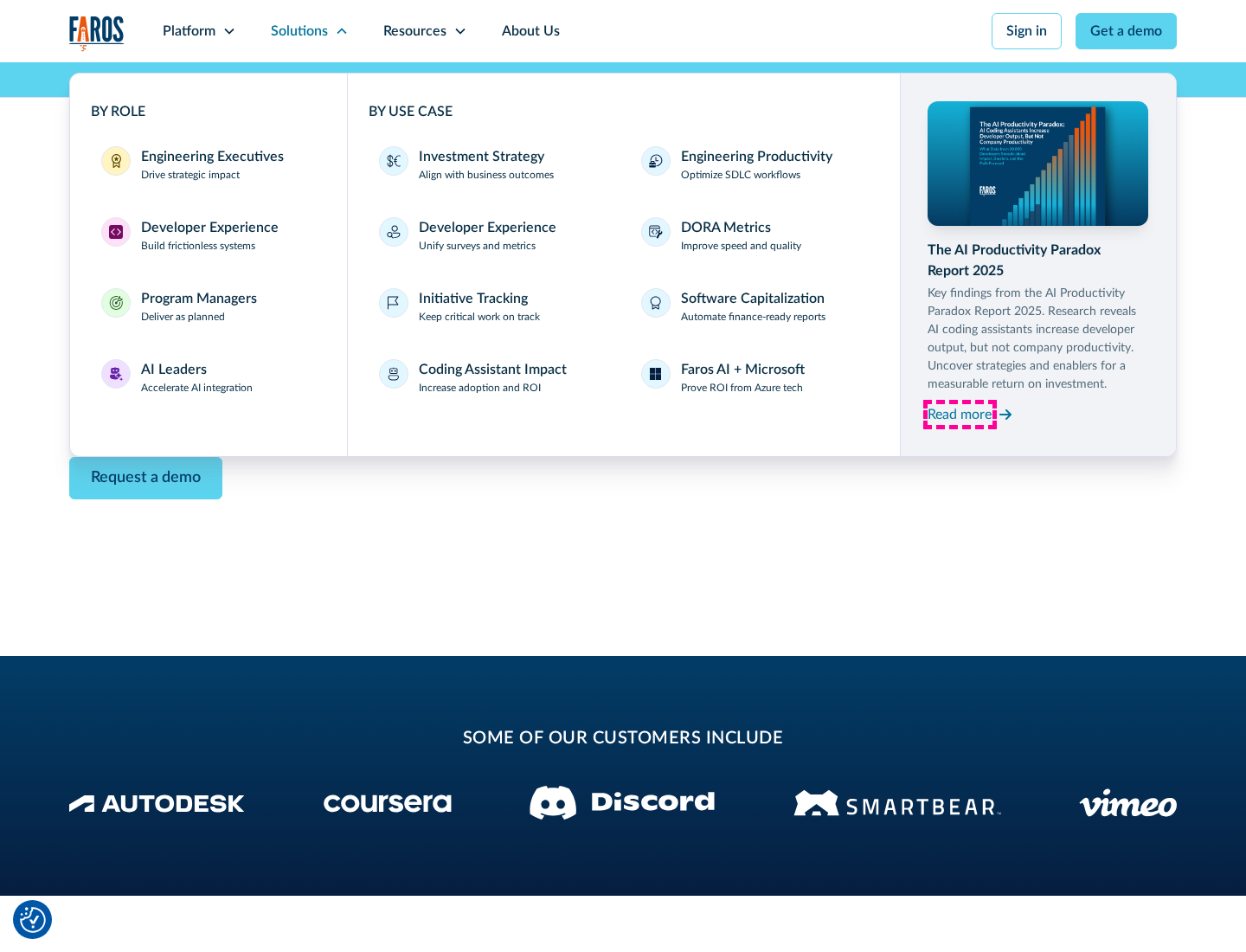
click at [960, 414] on div "Read more" at bounding box center [959, 415] width 64 height 21
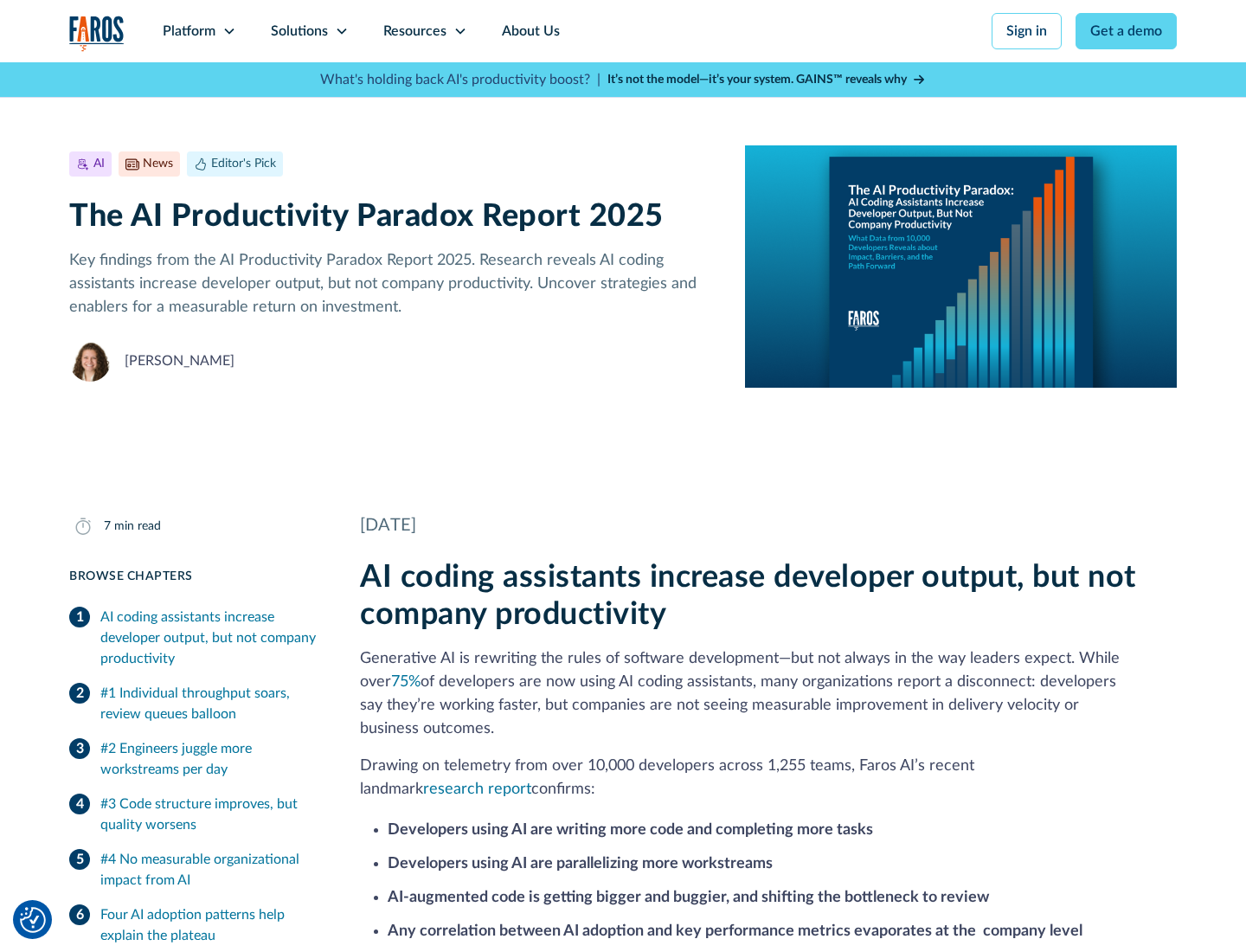
click at [458, 32] on icon at bounding box center [460, 32] width 14 height 14
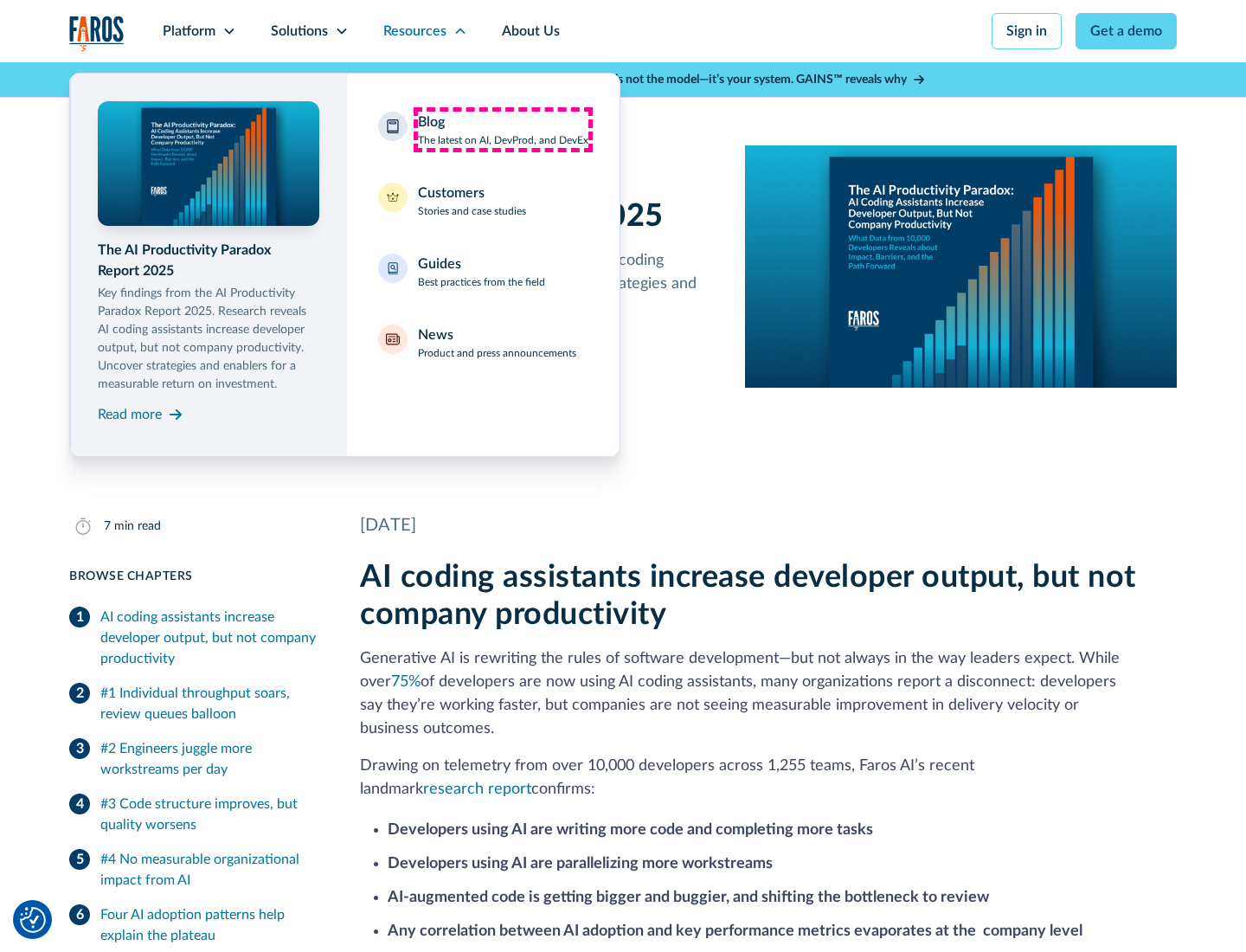
click at [502, 130] on div "Blog The latest on AI, DevProd, and DevEx" at bounding box center [503, 130] width 171 height 37
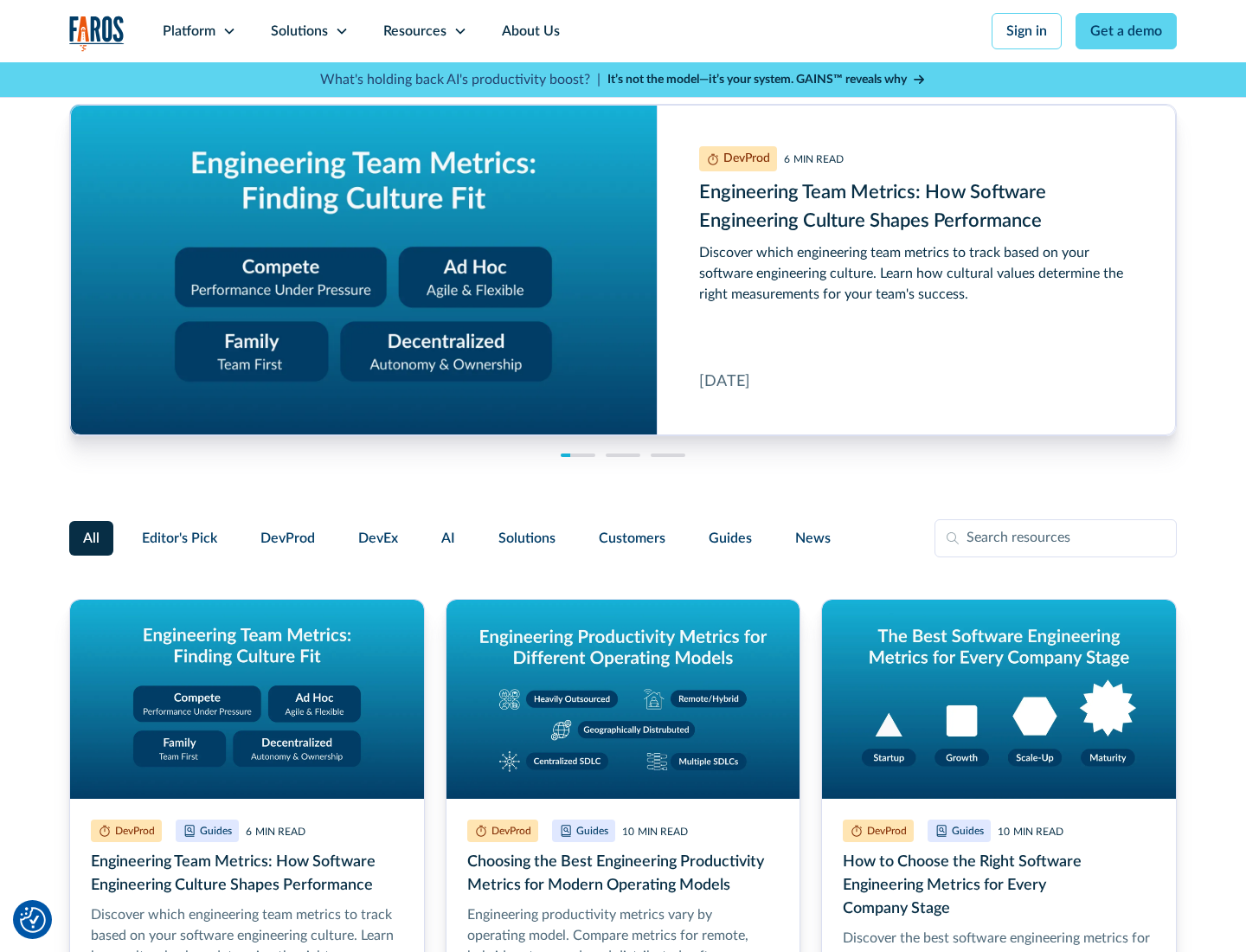
click at [1126, 32] on link "Get a demo" at bounding box center [1126, 32] width 102 height 37
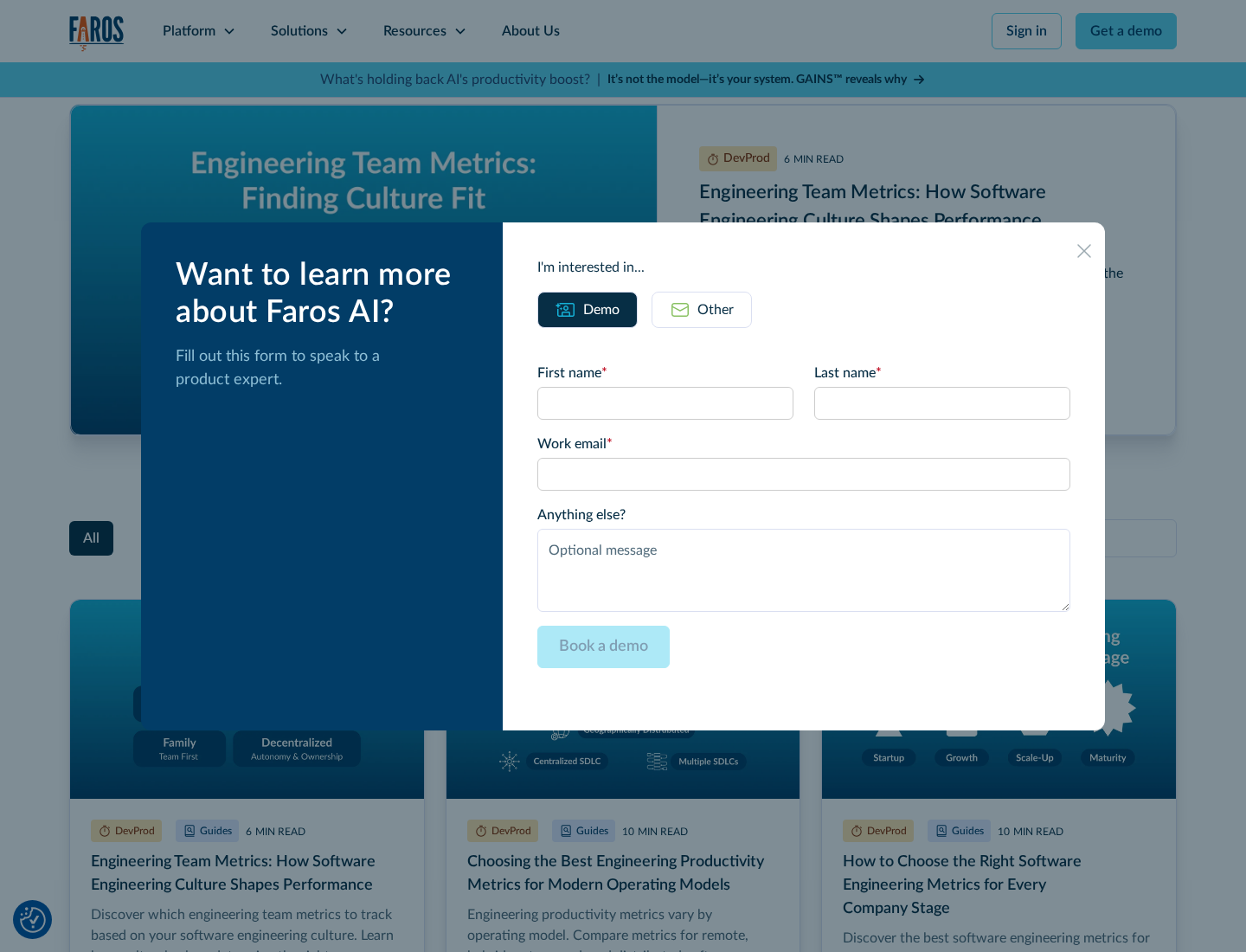
click at [702, 309] on div "Other" at bounding box center [716, 310] width 37 height 21
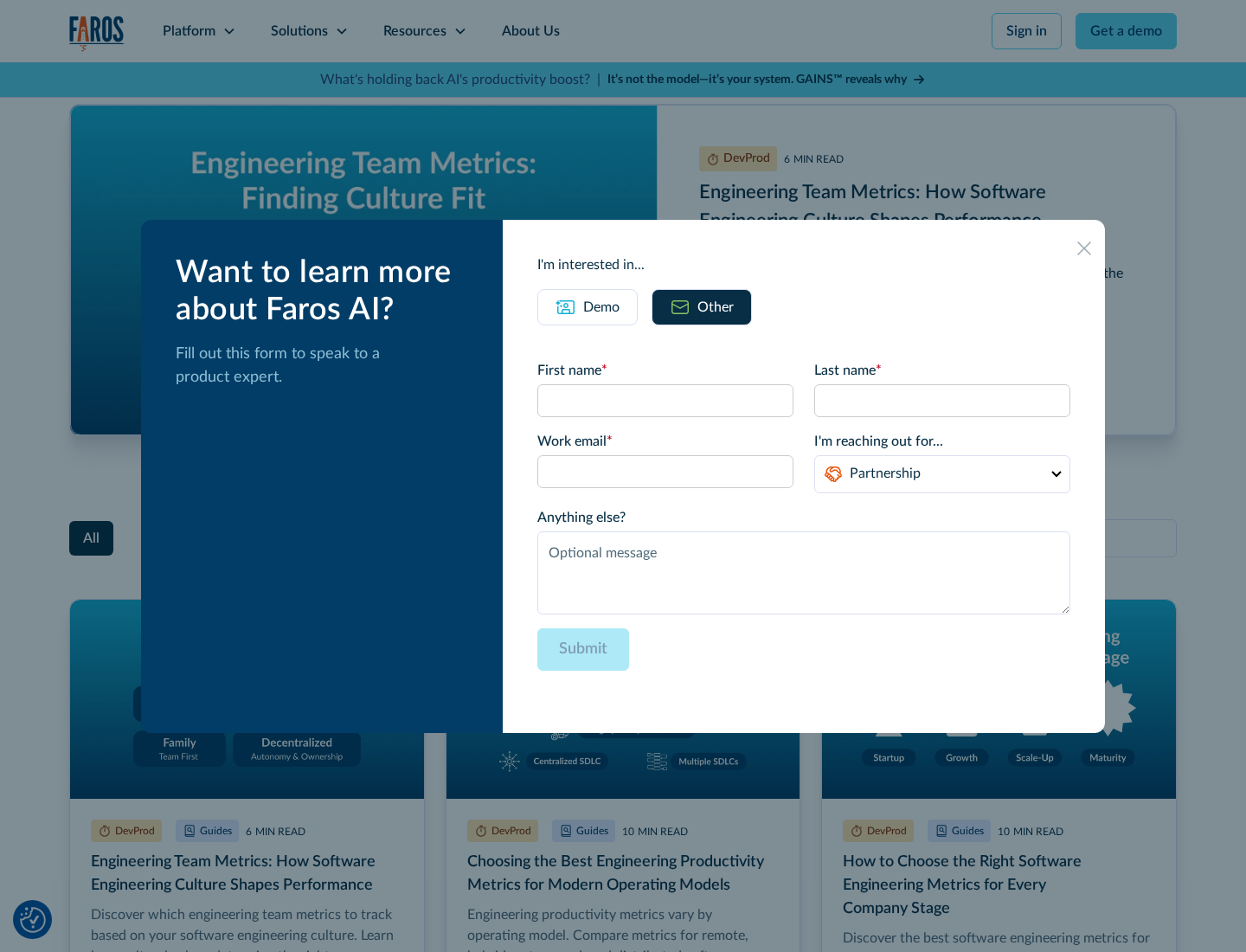
click at [1084, 248] on icon at bounding box center [1084, 248] width 14 height 14
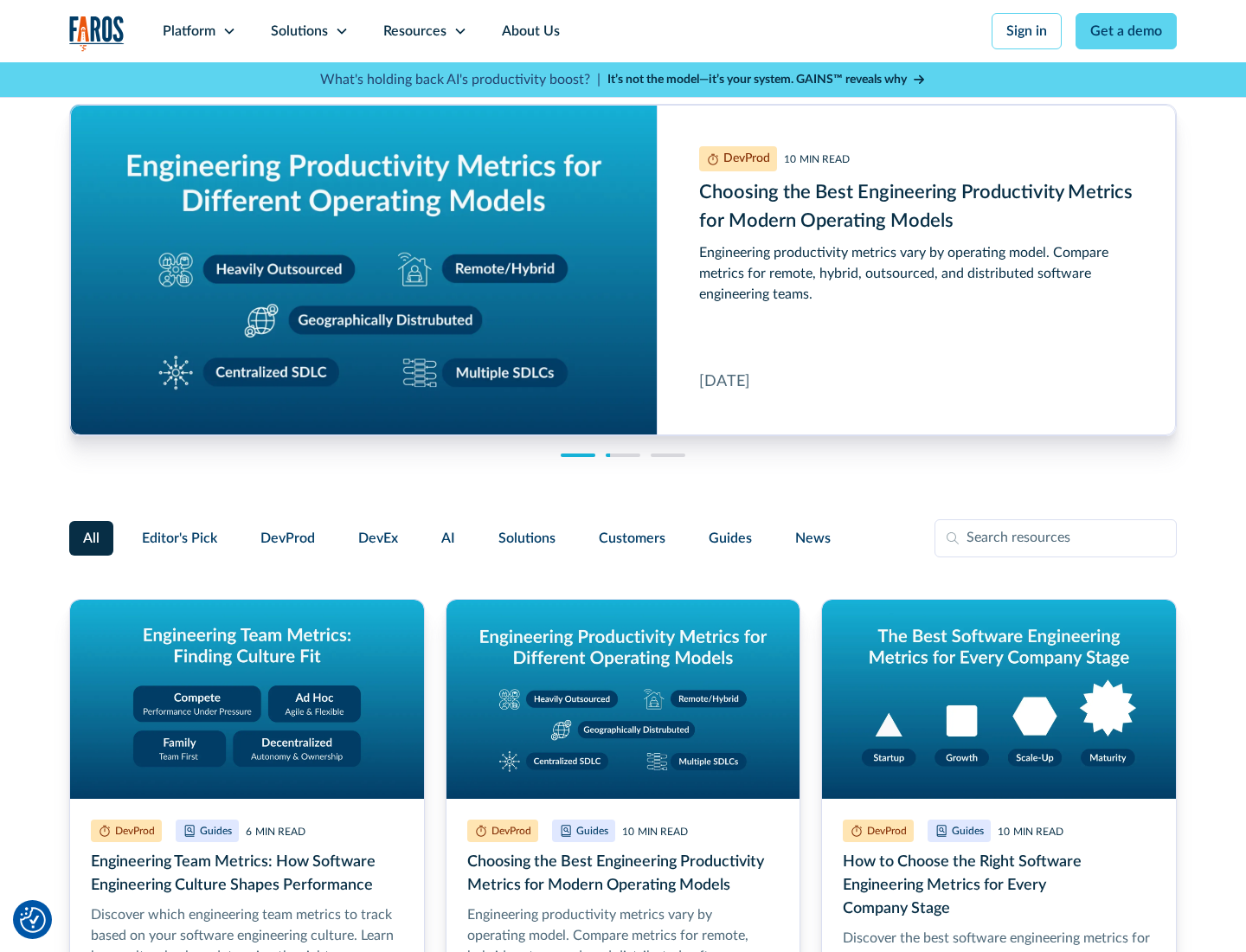
click at [528, 32] on link "About Us" at bounding box center [531, 31] width 93 height 62
